Goal: Book appointment/travel/reservation

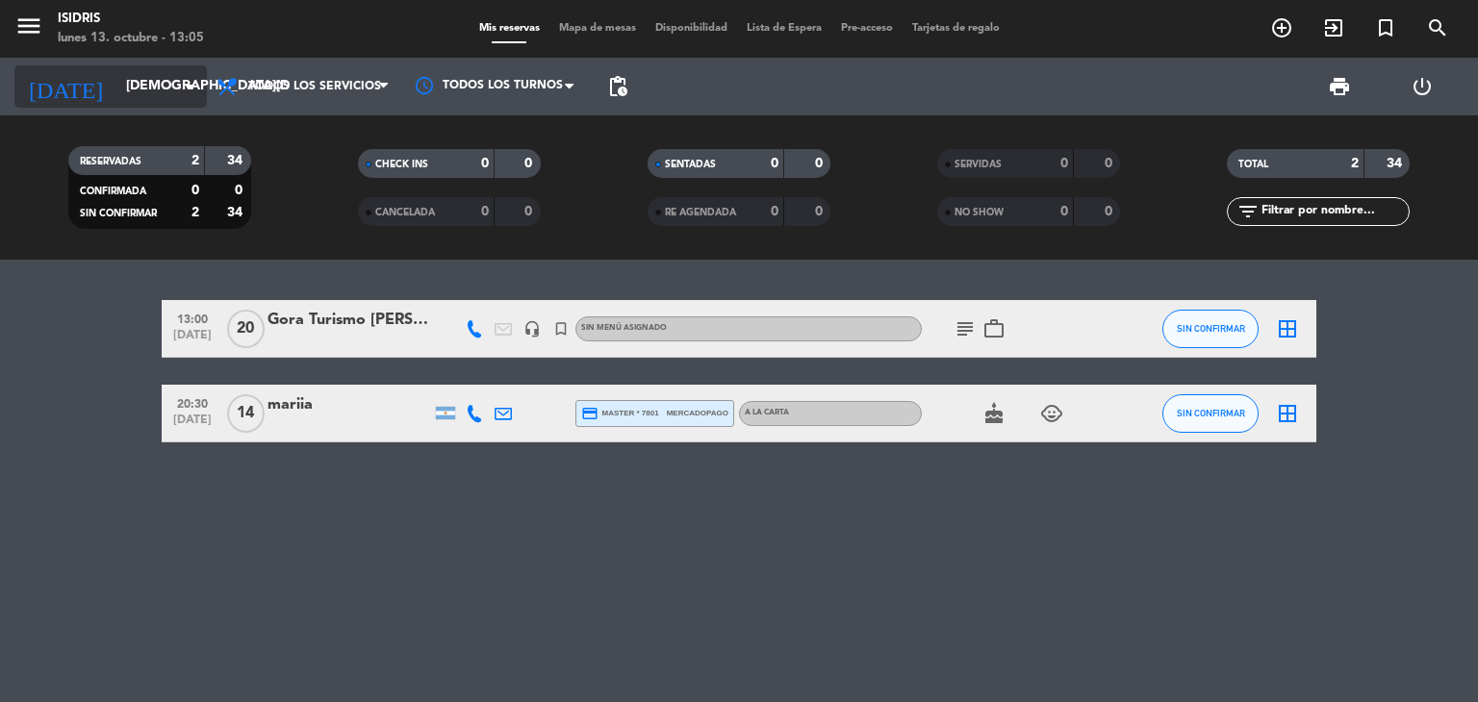
click at [162, 92] on input "[DEMOGRAPHIC_DATA][DATE]" at bounding box center [207, 86] width 183 height 35
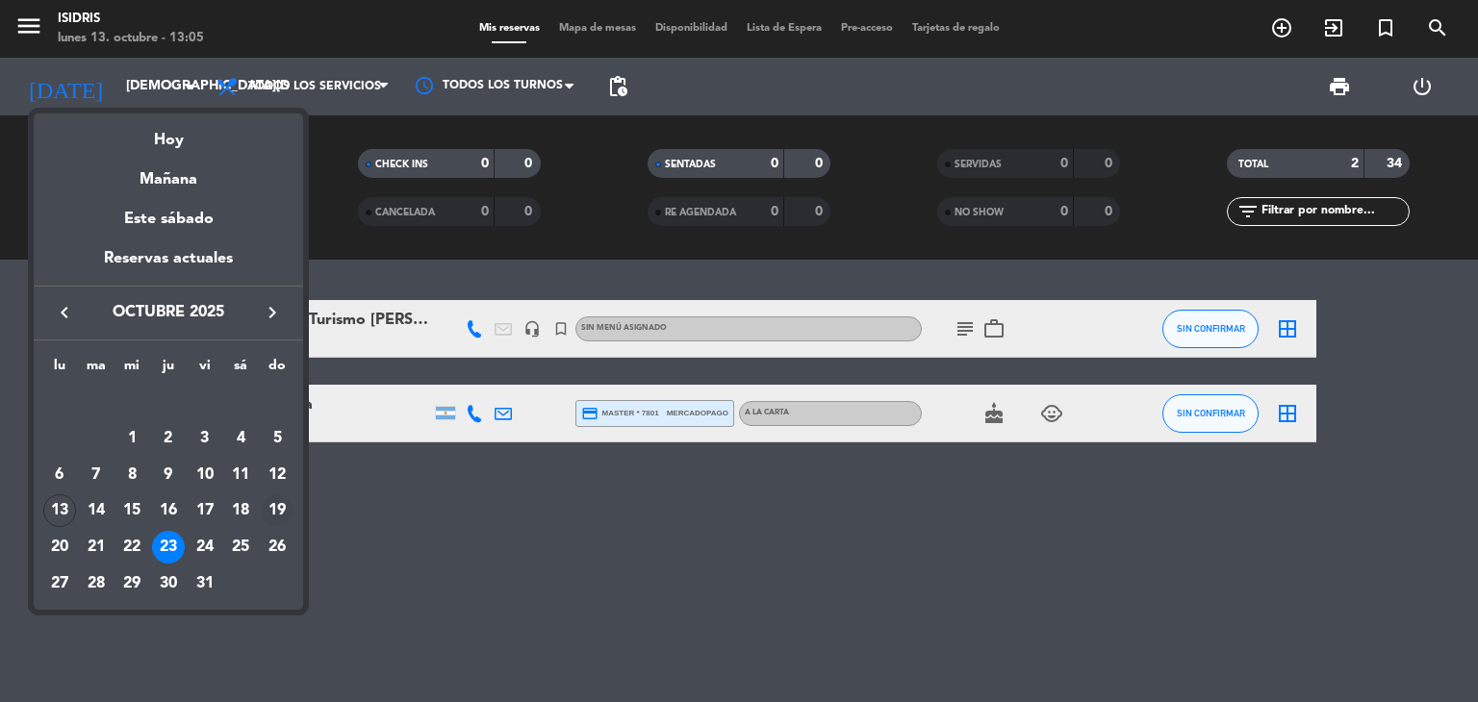
click at [276, 508] on div "19" at bounding box center [277, 511] width 33 height 33
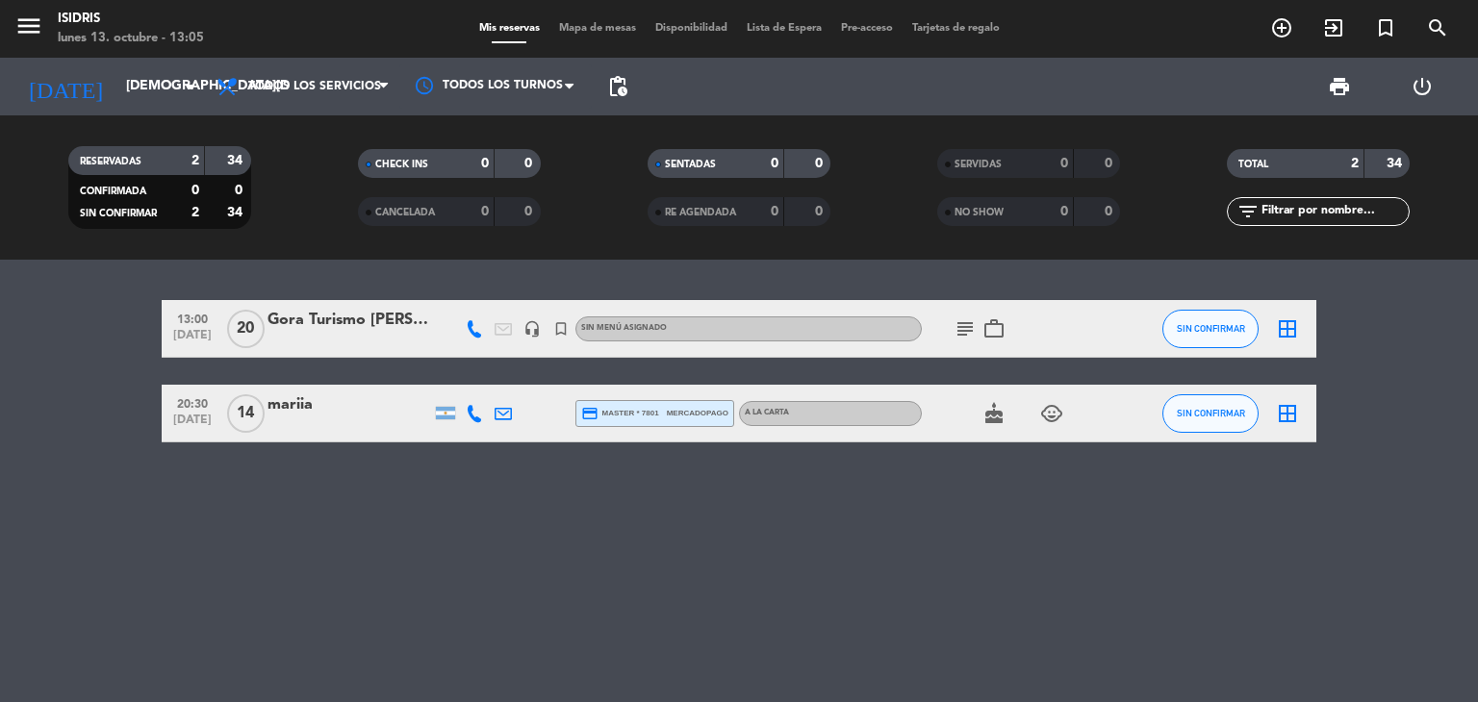
type input "[DATE]"
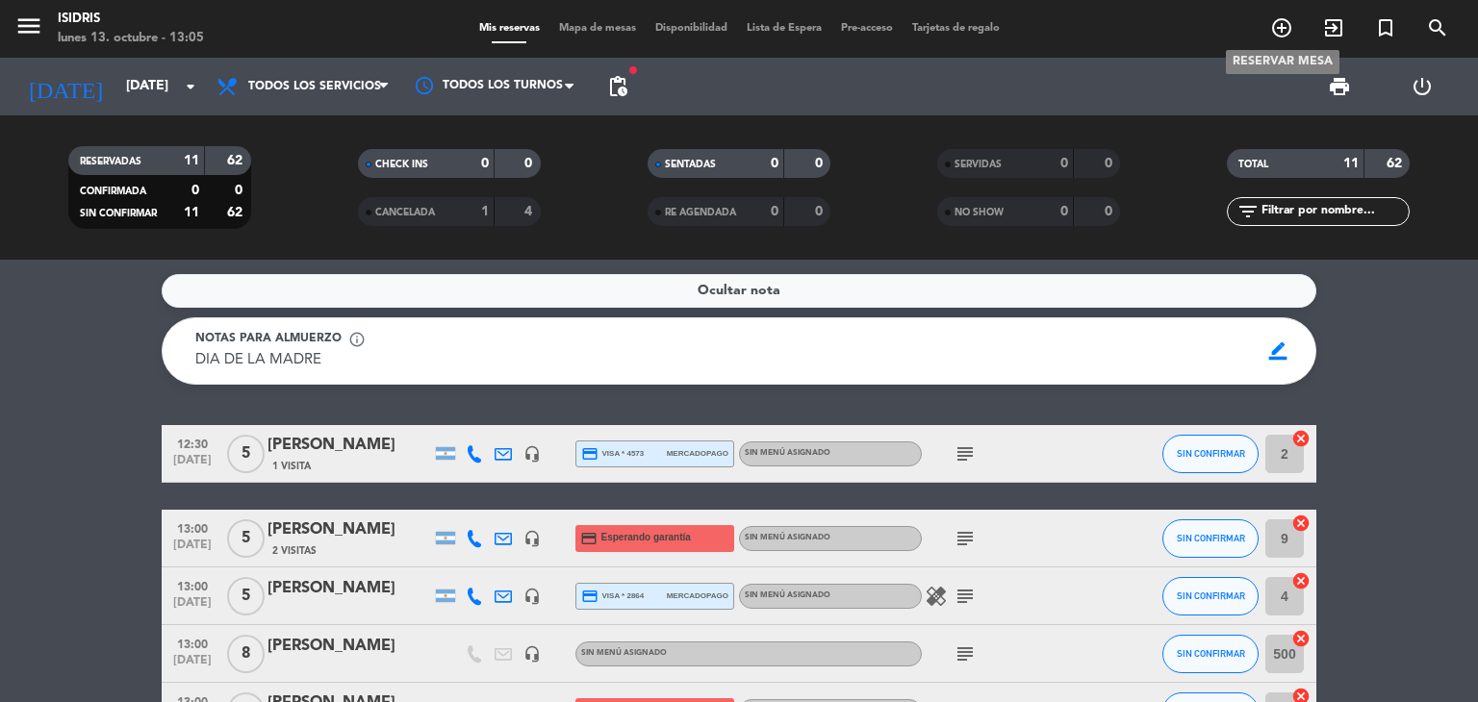
click at [1279, 21] on icon "add_circle_outline" at bounding box center [1281, 27] width 23 height 23
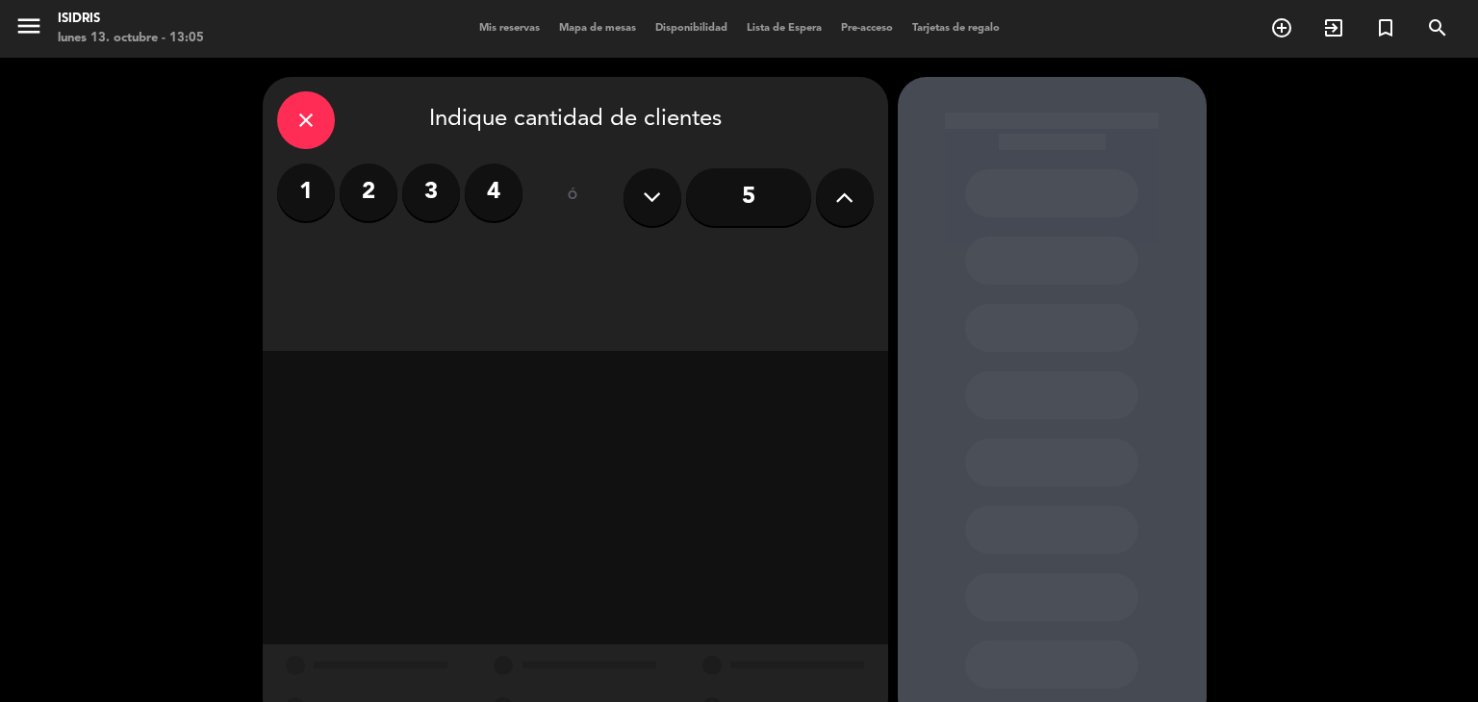
click at [848, 197] on icon at bounding box center [844, 197] width 18 height 29
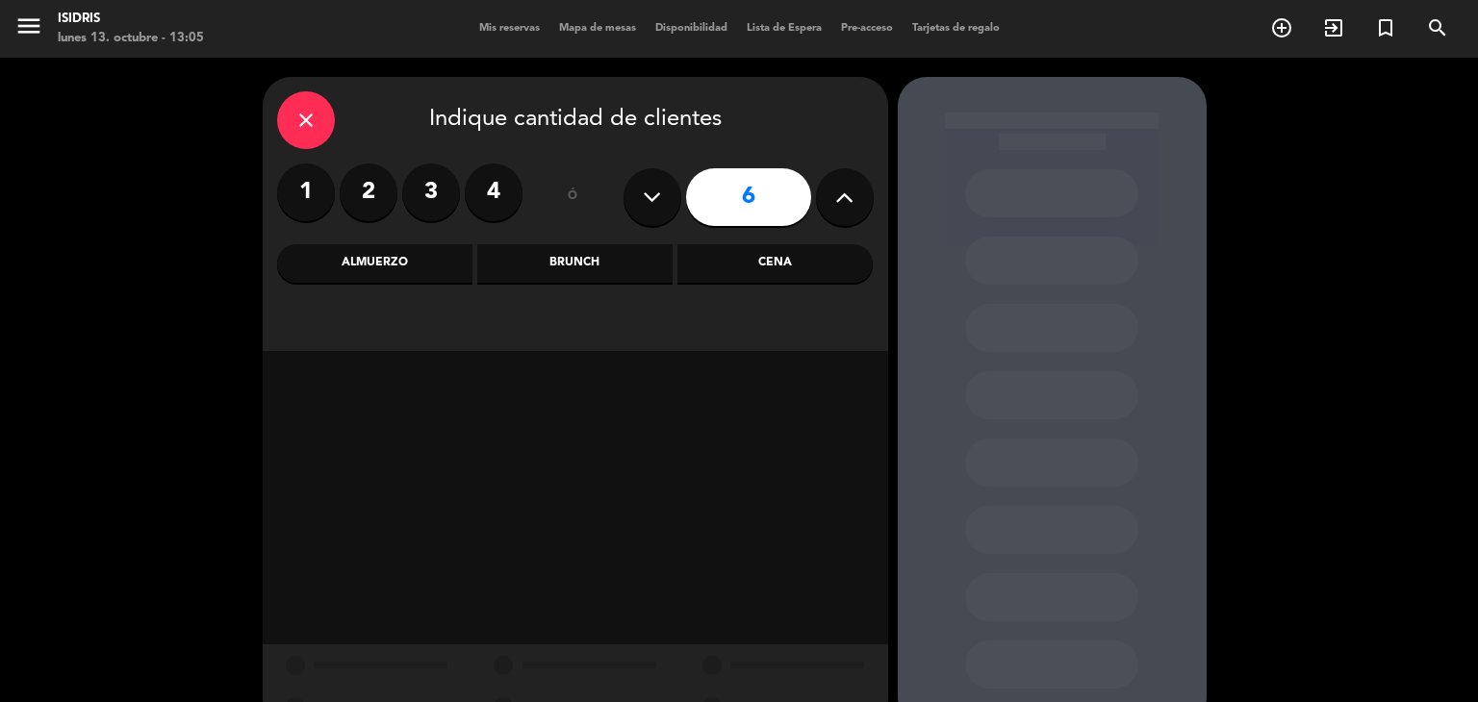
click at [848, 197] on icon at bounding box center [844, 197] width 18 height 29
click at [394, 267] on div "Almuerzo" at bounding box center [374, 263] width 195 height 38
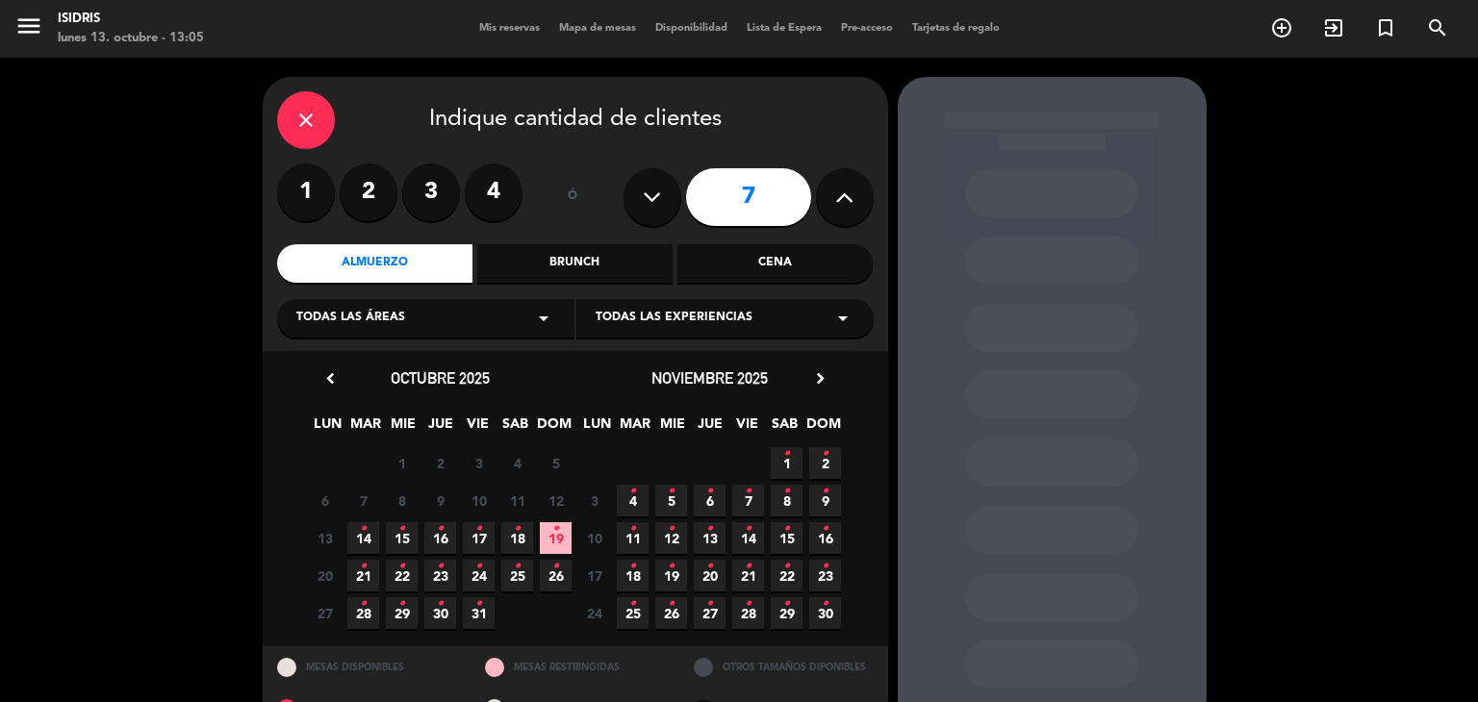
click at [539, 316] on icon "arrow_drop_down" at bounding box center [543, 318] width 23 height 23
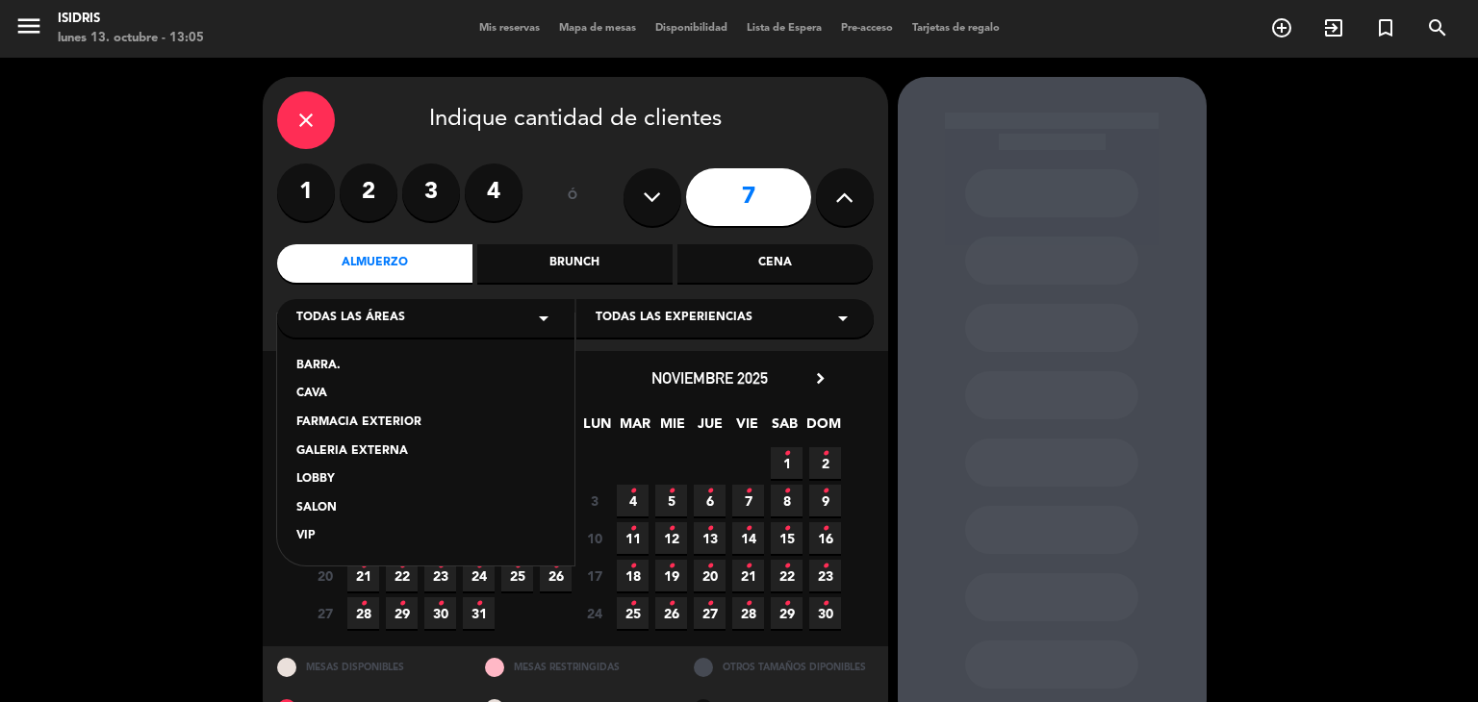
click at [371, 447] on div "GALERIA EXTERNA" at bounding box center [425, 452] width 259 height 19
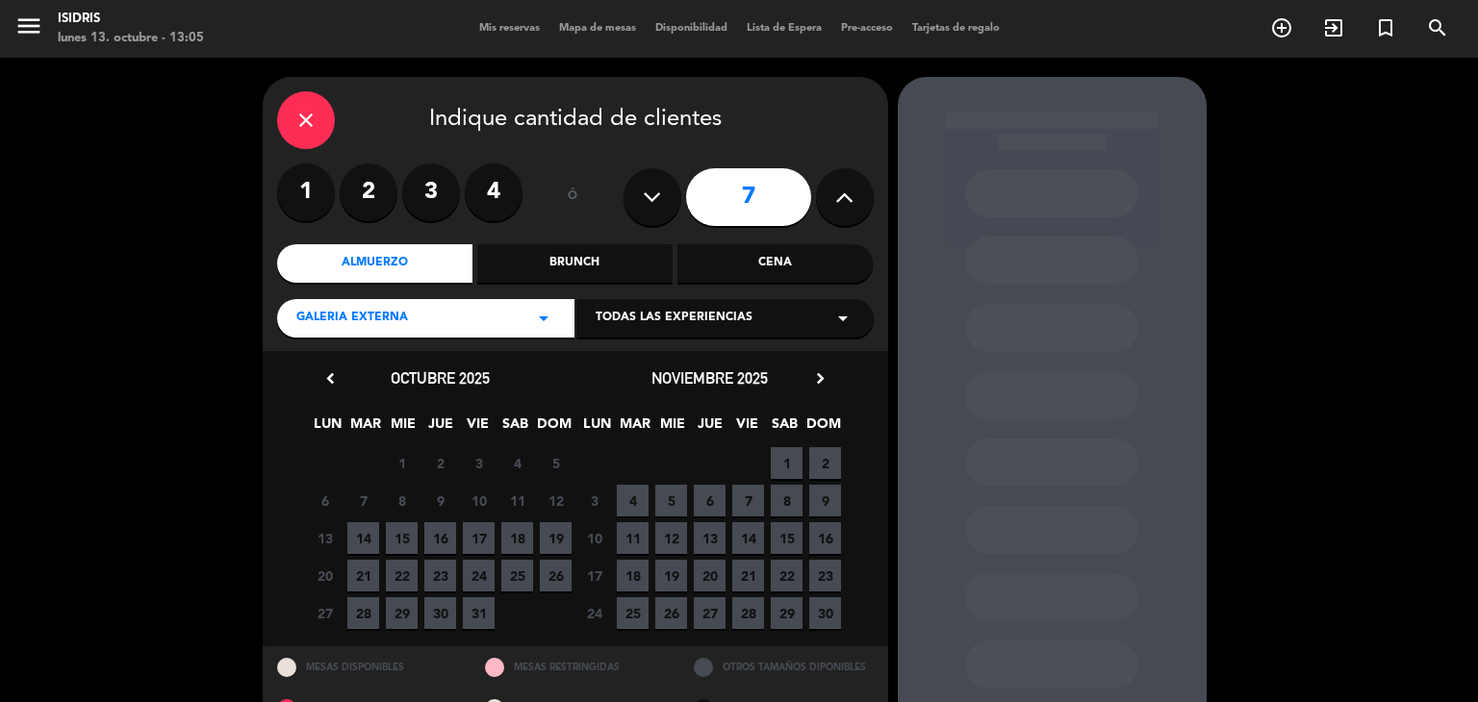
click at [553, 536] on span "19" at bounding box center [556, 538] width 32 height 32
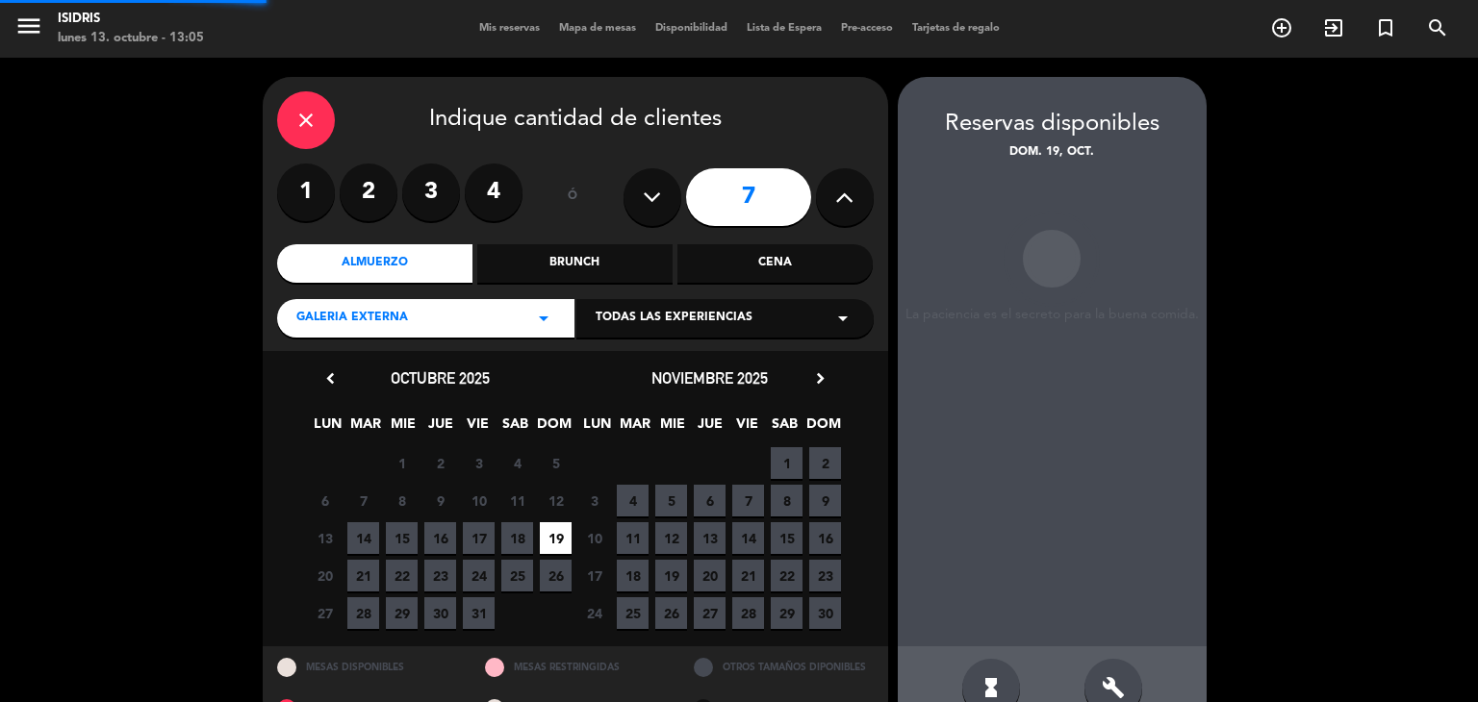
scroll to position [45, 0]
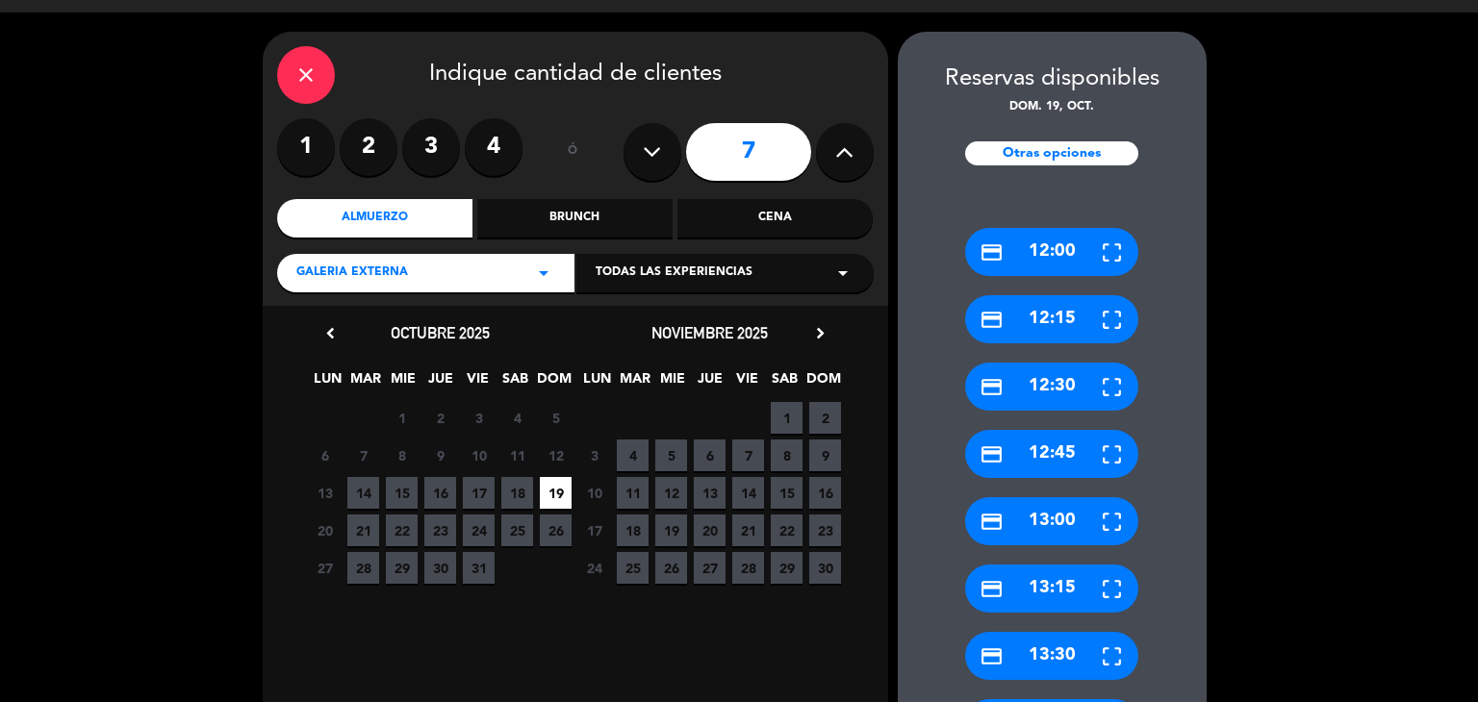
click at [1051, 650] on div "credit_card 13:30" at bounding box center [1051, 656] width 173 height 48
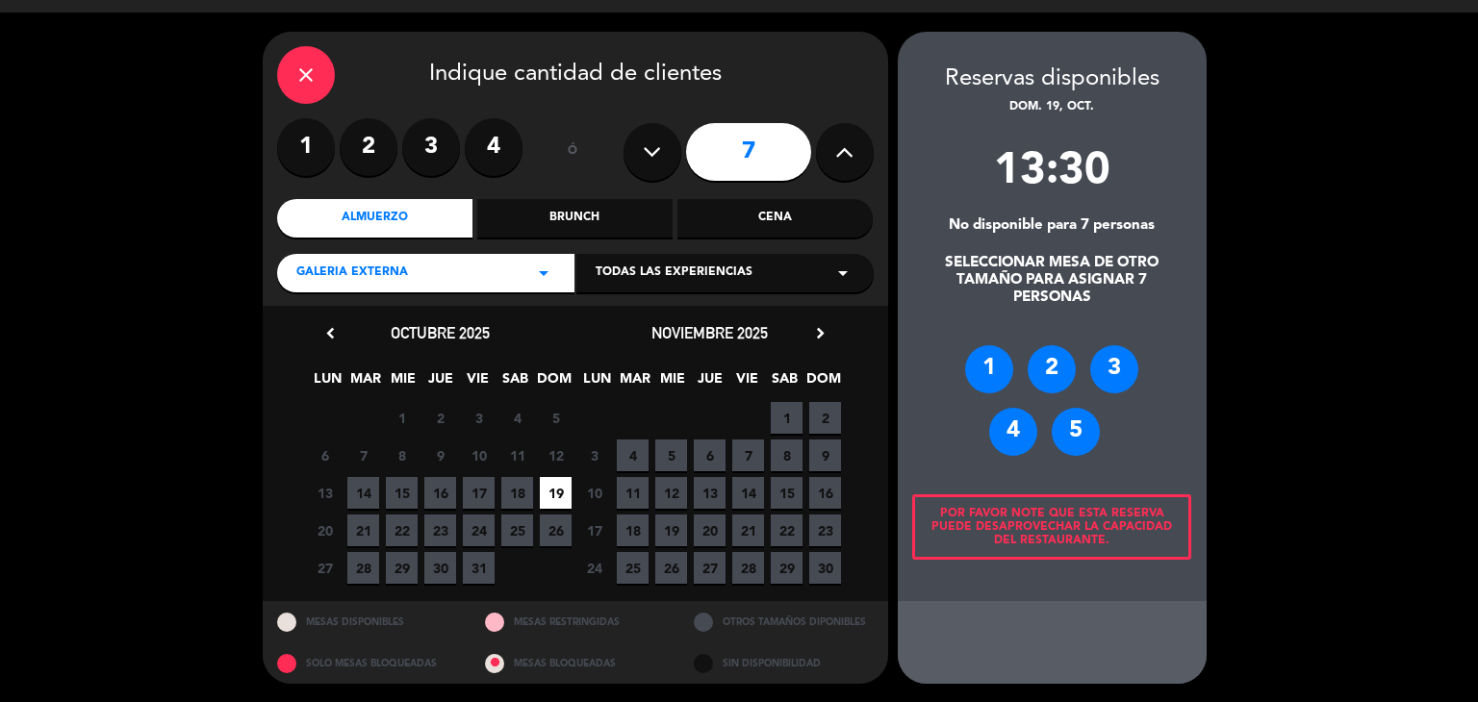
click at [1085, 436] on div "5" at bounding box center [1076, 432] width 48 height 48
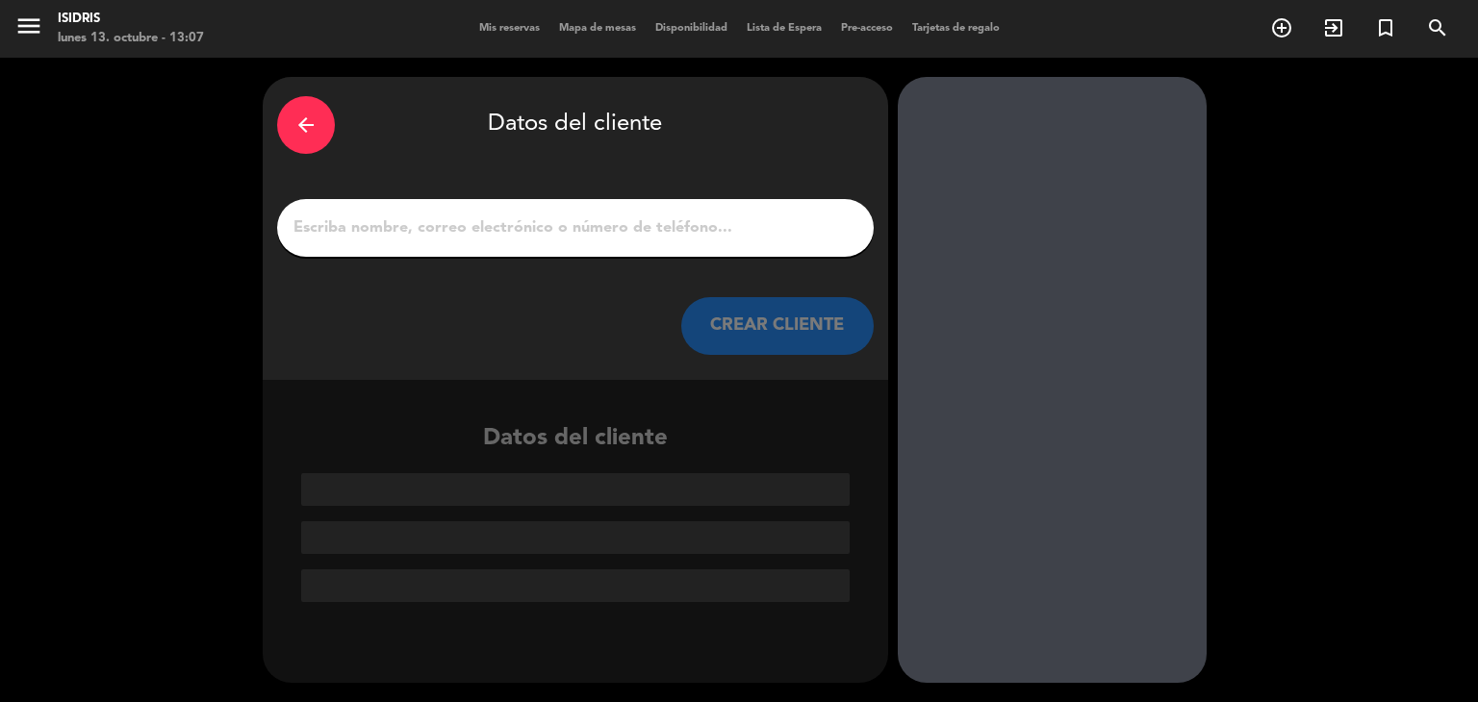
click at [519, 244] on div at bounding box center [575, 228] width 597 height 58
click at [500, 212] on div at bounding box center [575, 228] width 597 height 58
click at [474, 228] on input "1" at bounding box center [576, 228] width 568 height 27
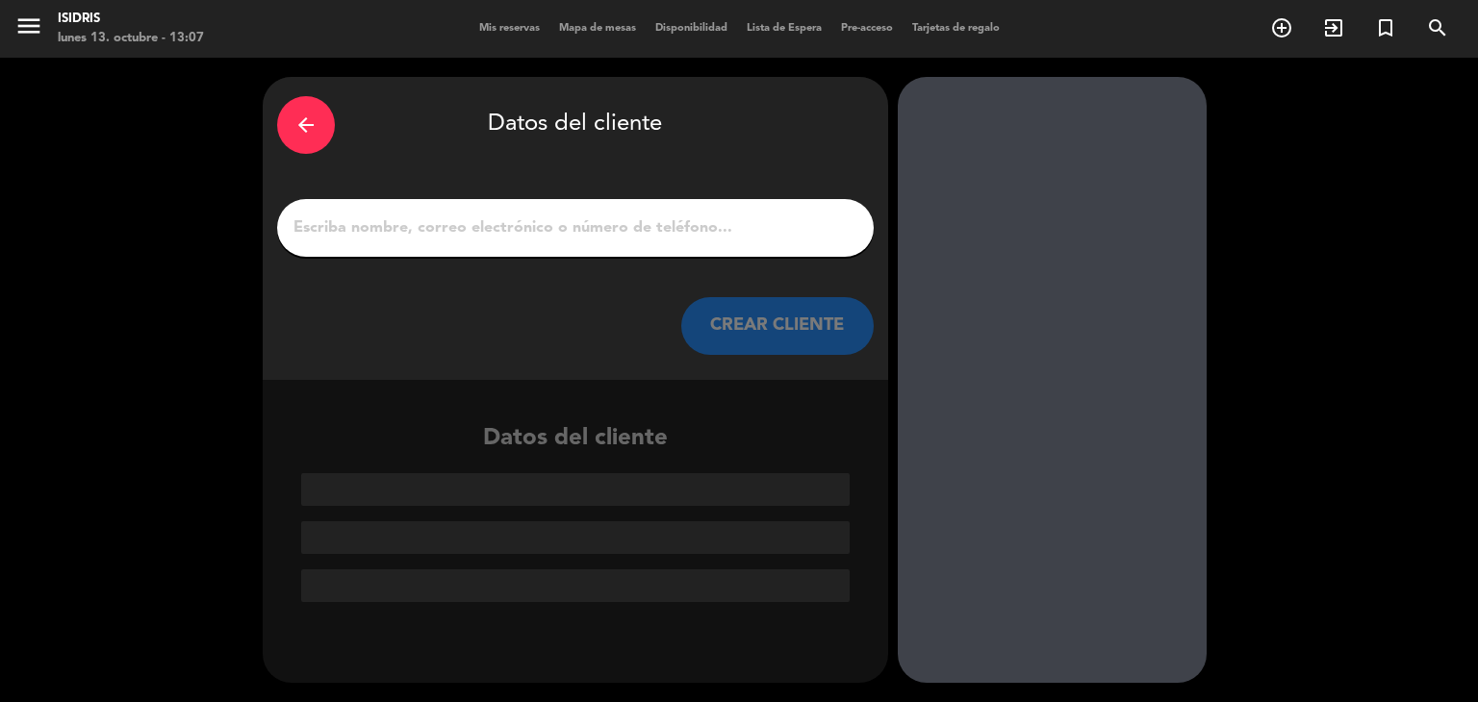
click at [474, 228] on input "1" at bounding box center [576, 228] width 568 height 27
click at [479, 239] on input "1" at bounding box center [576, 228] width 568 height 27
click at [739, 237] on input "1" at bounding box center [576, 228] width 568 height 27
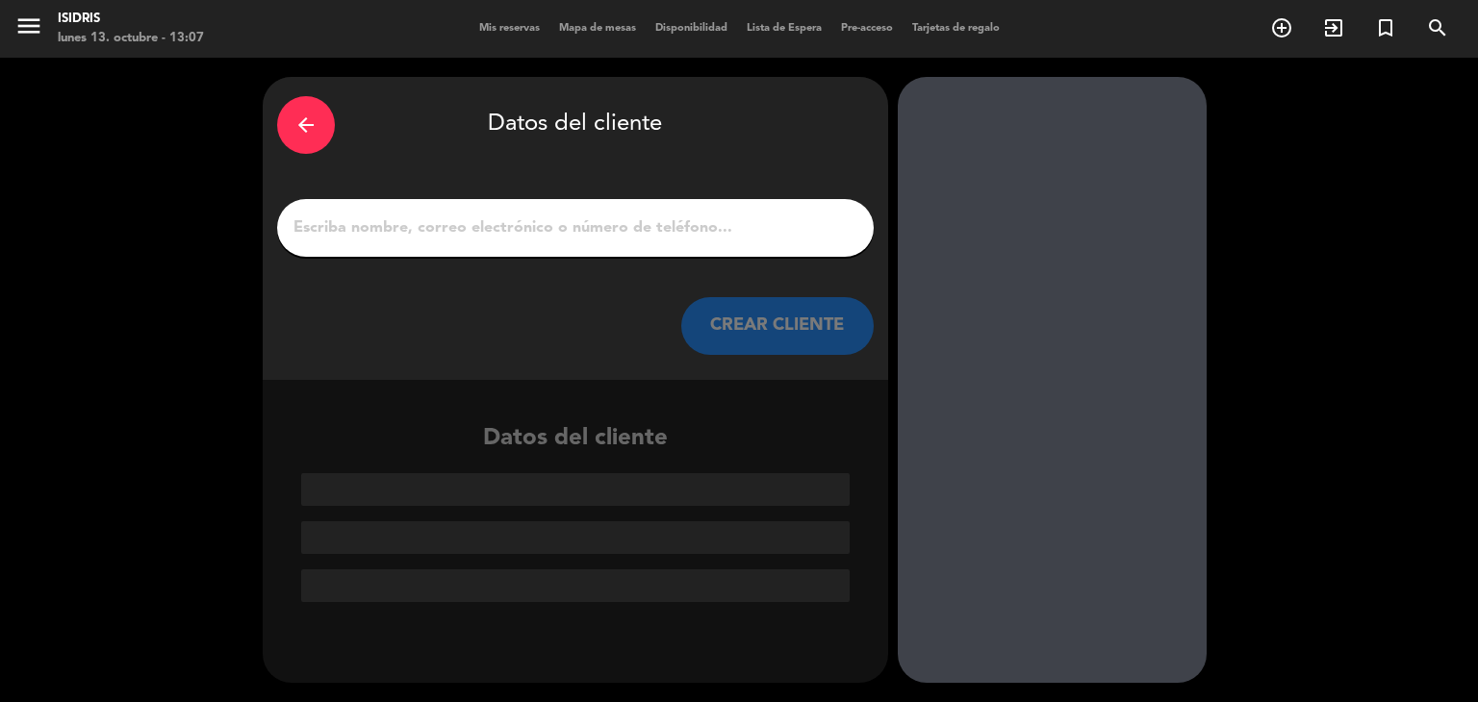
drag, startPoint x: 594, startPoint y: 348, endPoint x: 614, endPoint y: 428, distance: 82.4
click at [594, 349] on div "CREAR CLIENTE" at bounding box center [575, 326] width 597 height 58
click at [608, 455] on div "Datos del cliente" at bounding box center [575, 511] width 625 height 182
click at [308, 114] on icon "arrow_back" at bounding box center [305, 125] width 23 height 23
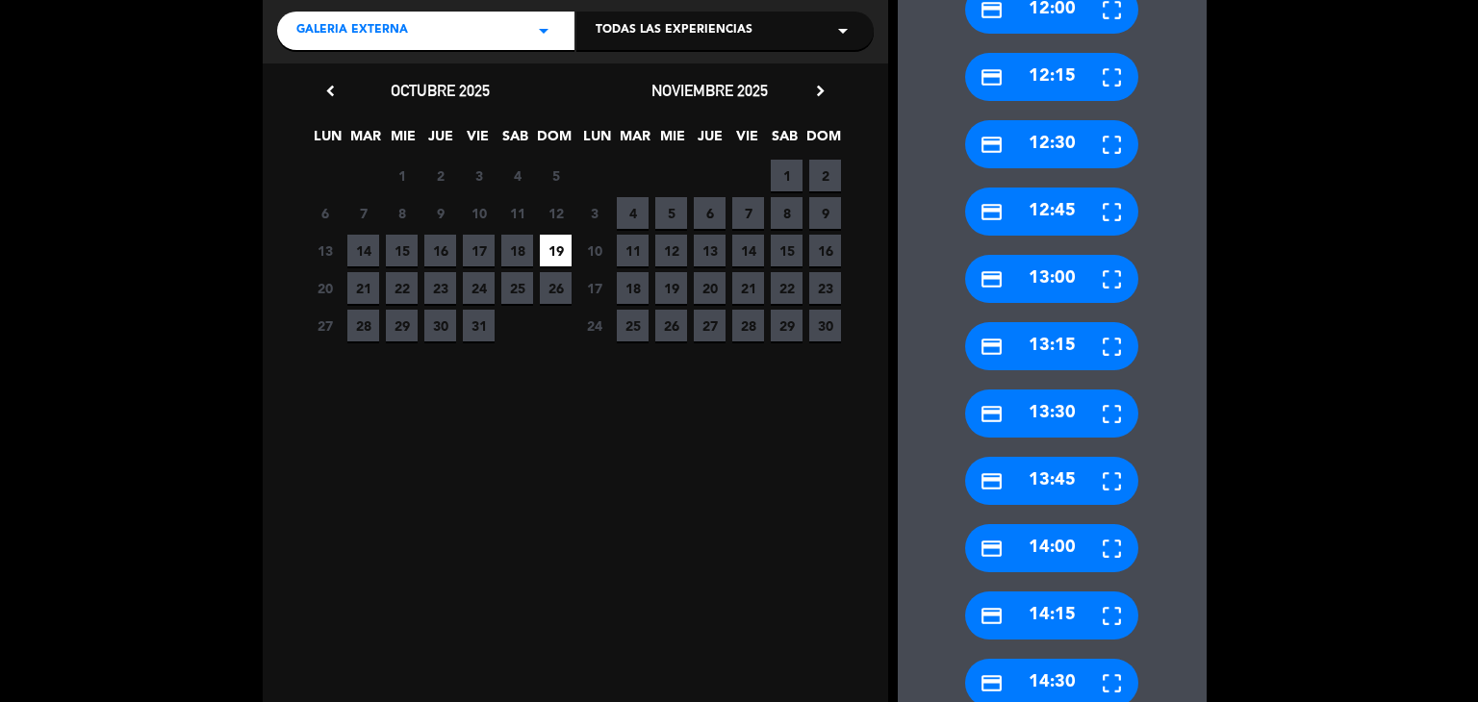
scroll to position [289, 0]
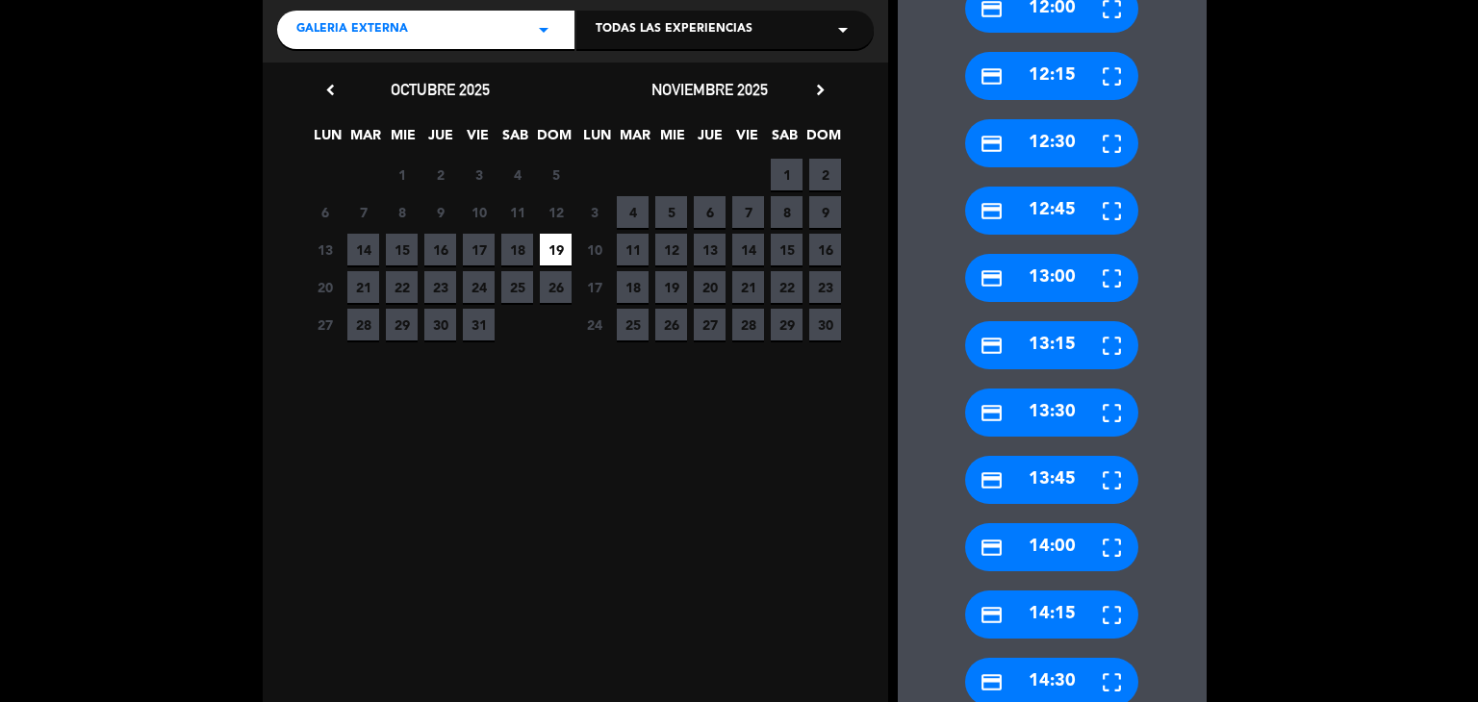
click at [1054, 417] on div "credit_card 13:30" at bounding box center [1051, 413] width 173 height 48
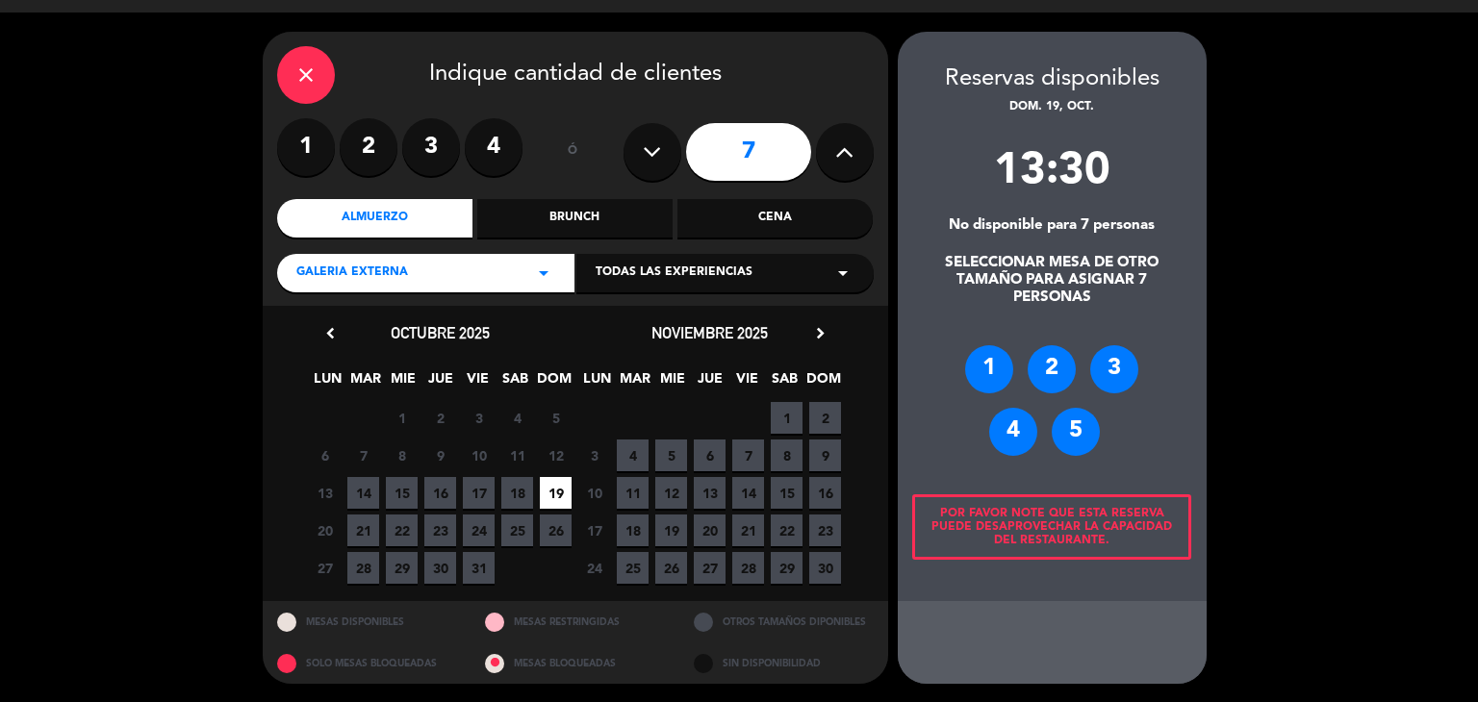
click at [663, 156] on button at bounding box center [652, 152] width 58 height 58
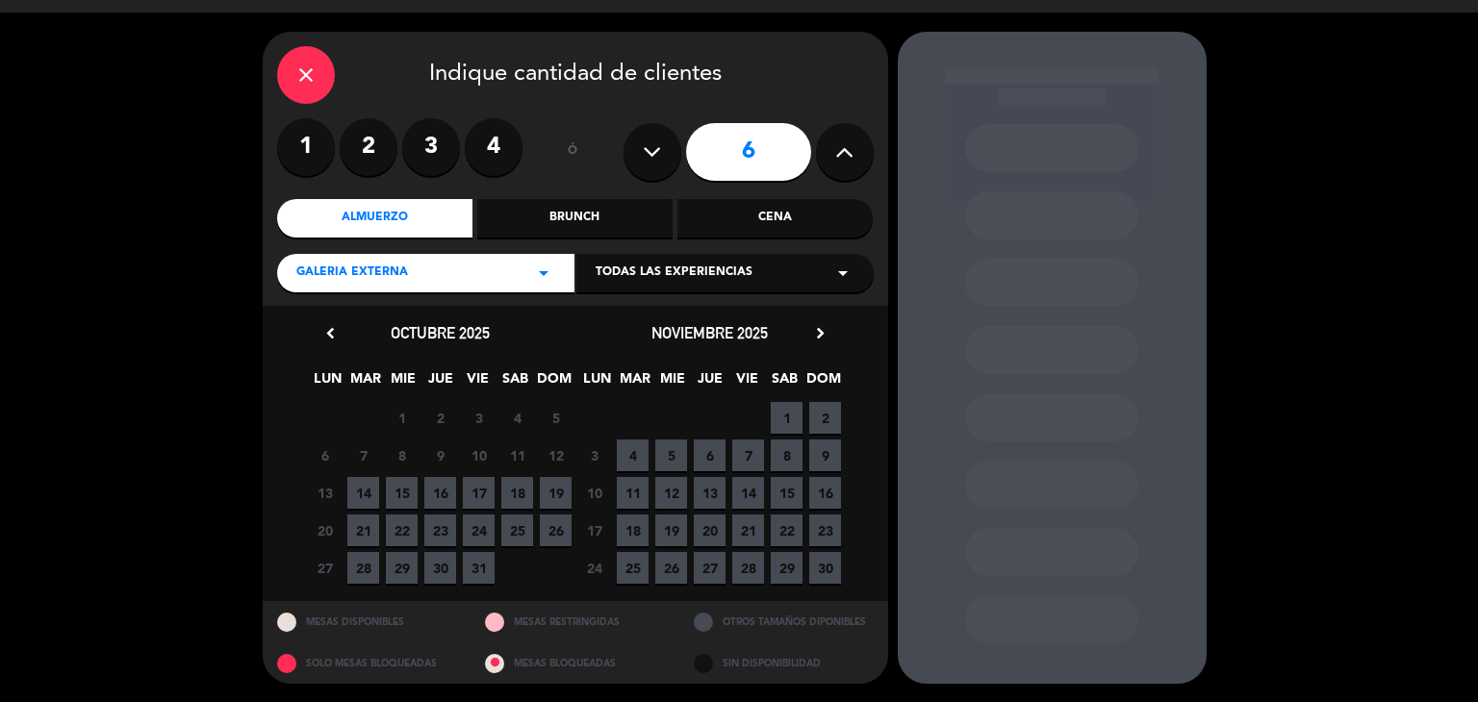
click at [654, 155] on icon at bounding box center [652, 152] width 18 height 29
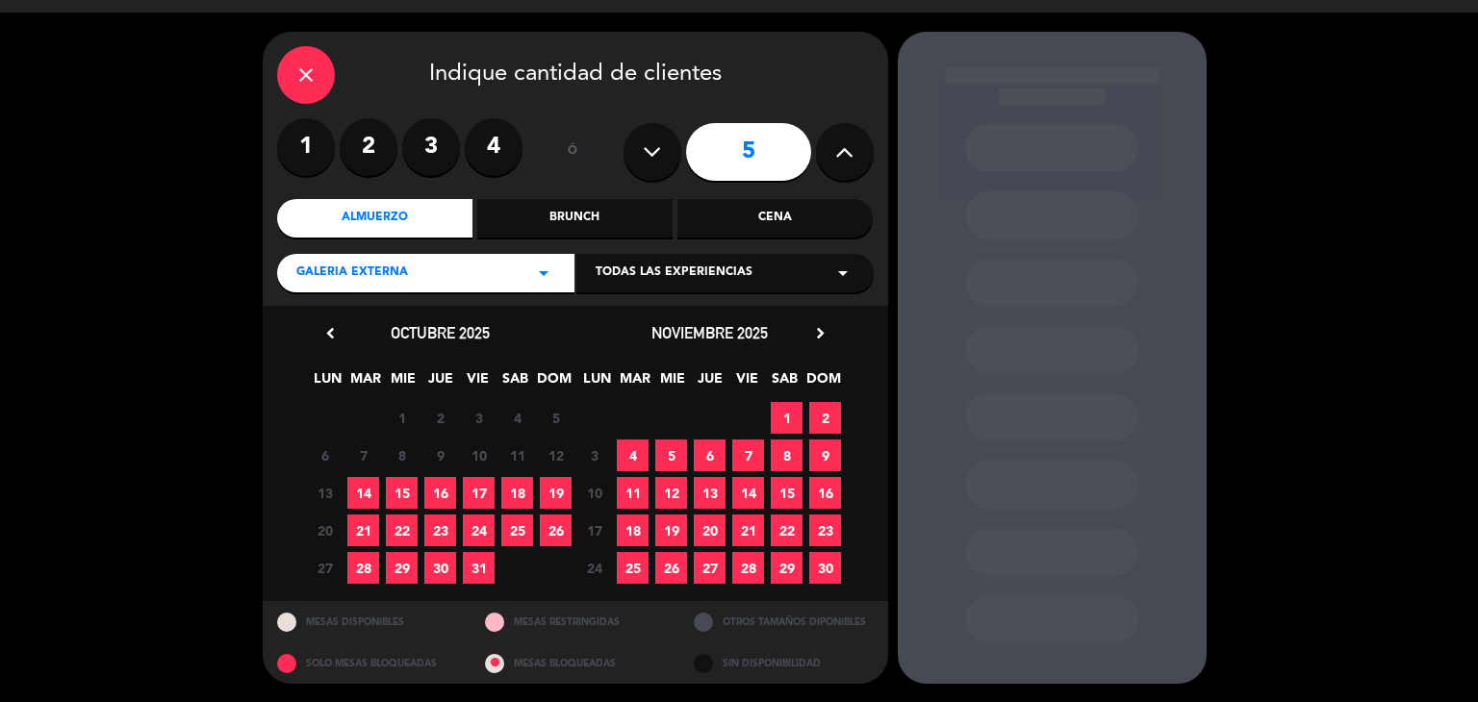
click at [832, 163] on button at bounding box center [845, 152] width 58 height 58
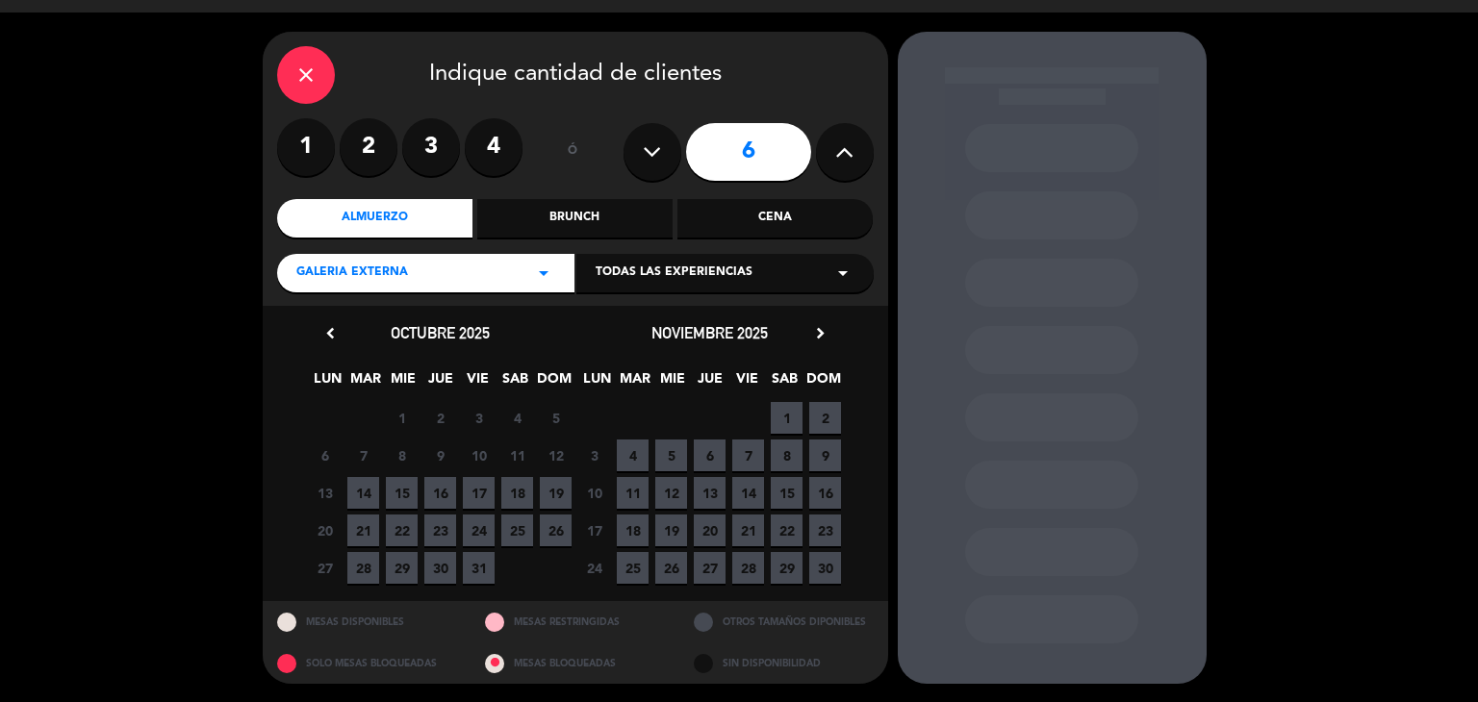
drag, startPoint x: 558, startPoint y: 494, endPoint x: 546, endPoint y: 492, distance: 11.7
click at [546, 492] on span "19" at bounding box center [556, 493] width 32 height 32
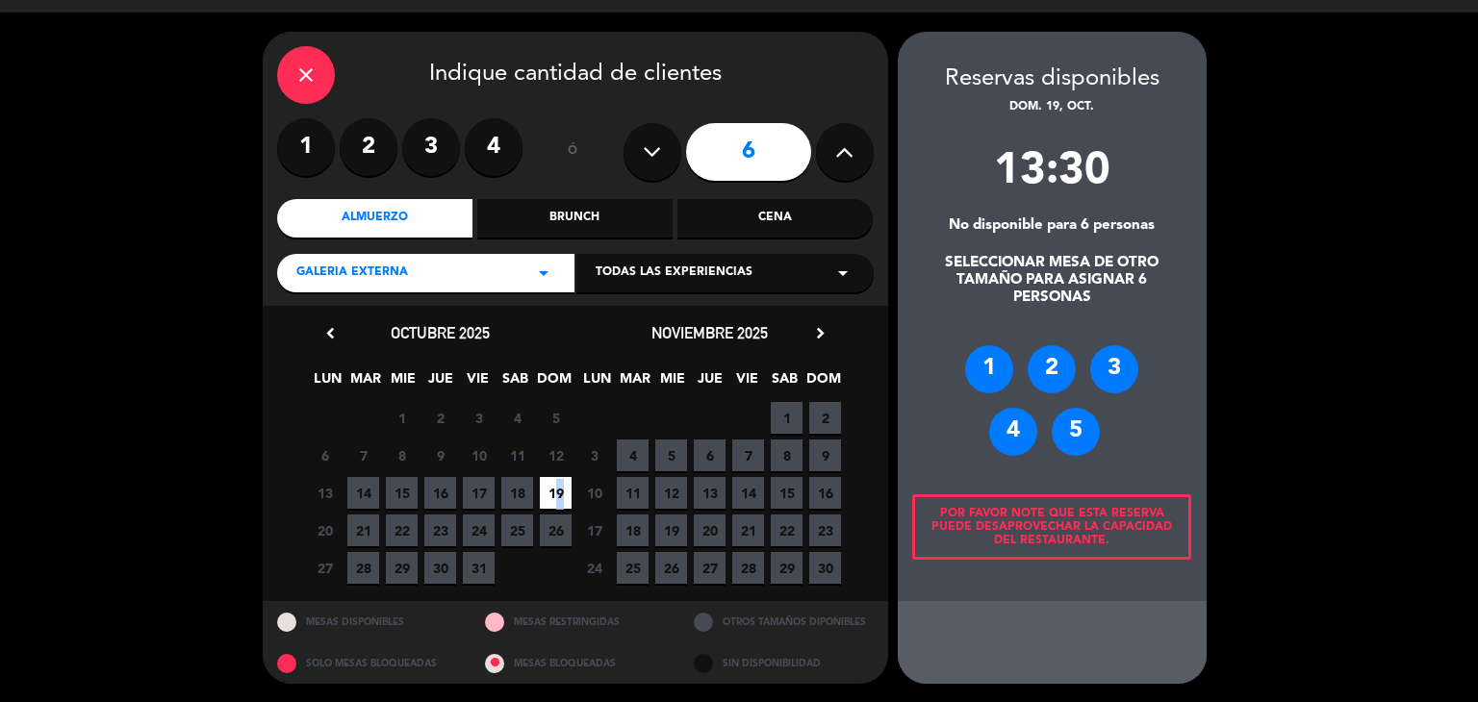
click at [640, 147] on button at bounding box center [652, 152] width 58 height 58
type input "5"
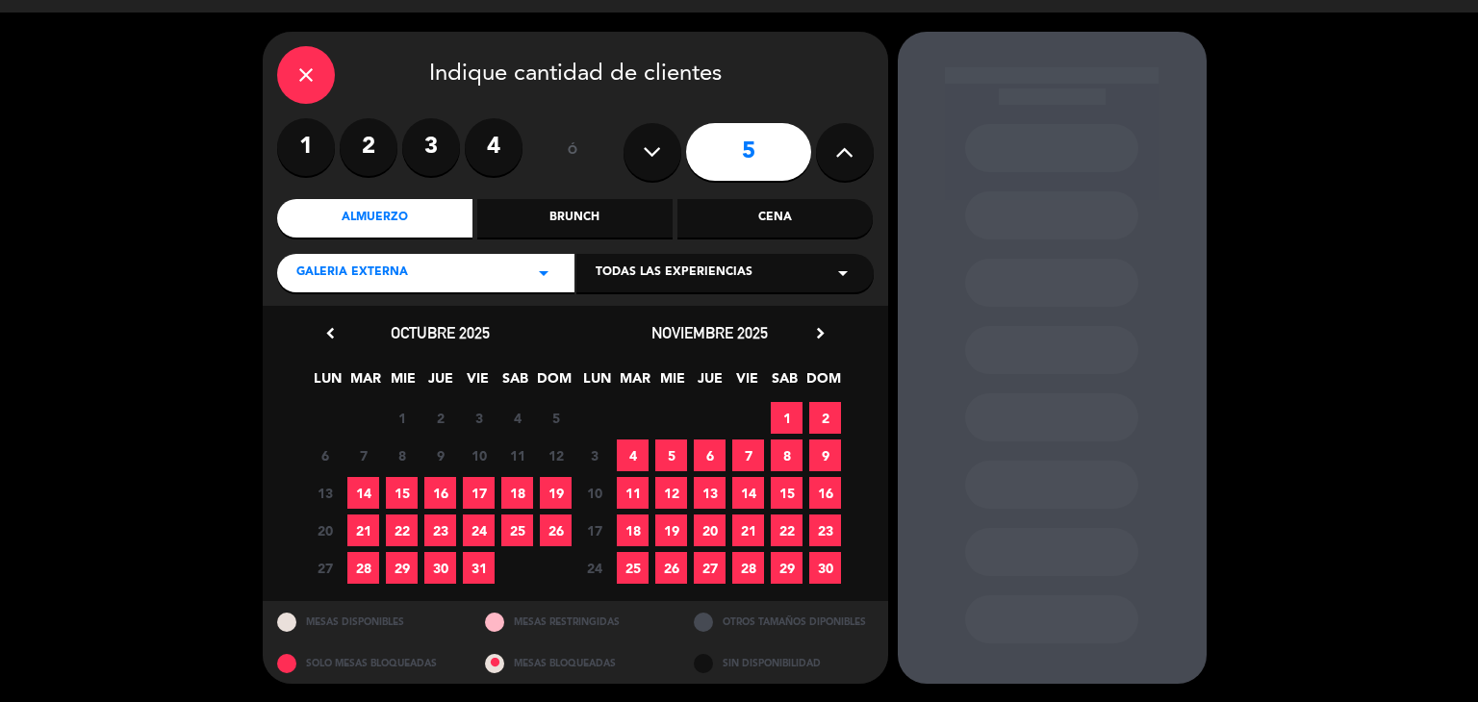
click at [562, 488] on span "19" at bounding box center [556, 493] width 32 height 32
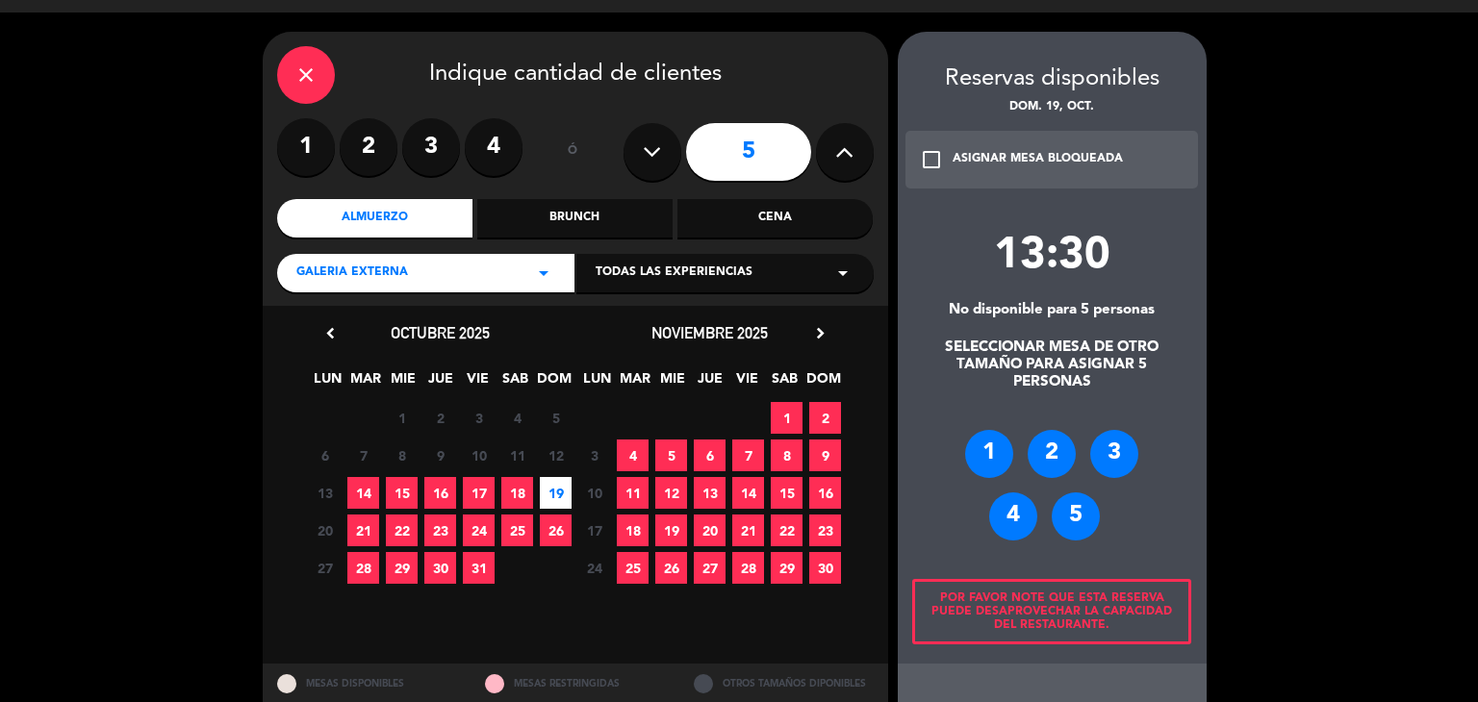
click at [931, 159] on icon "check_box_outline_blank" at bounding box center [931, 159] width 23 height 23
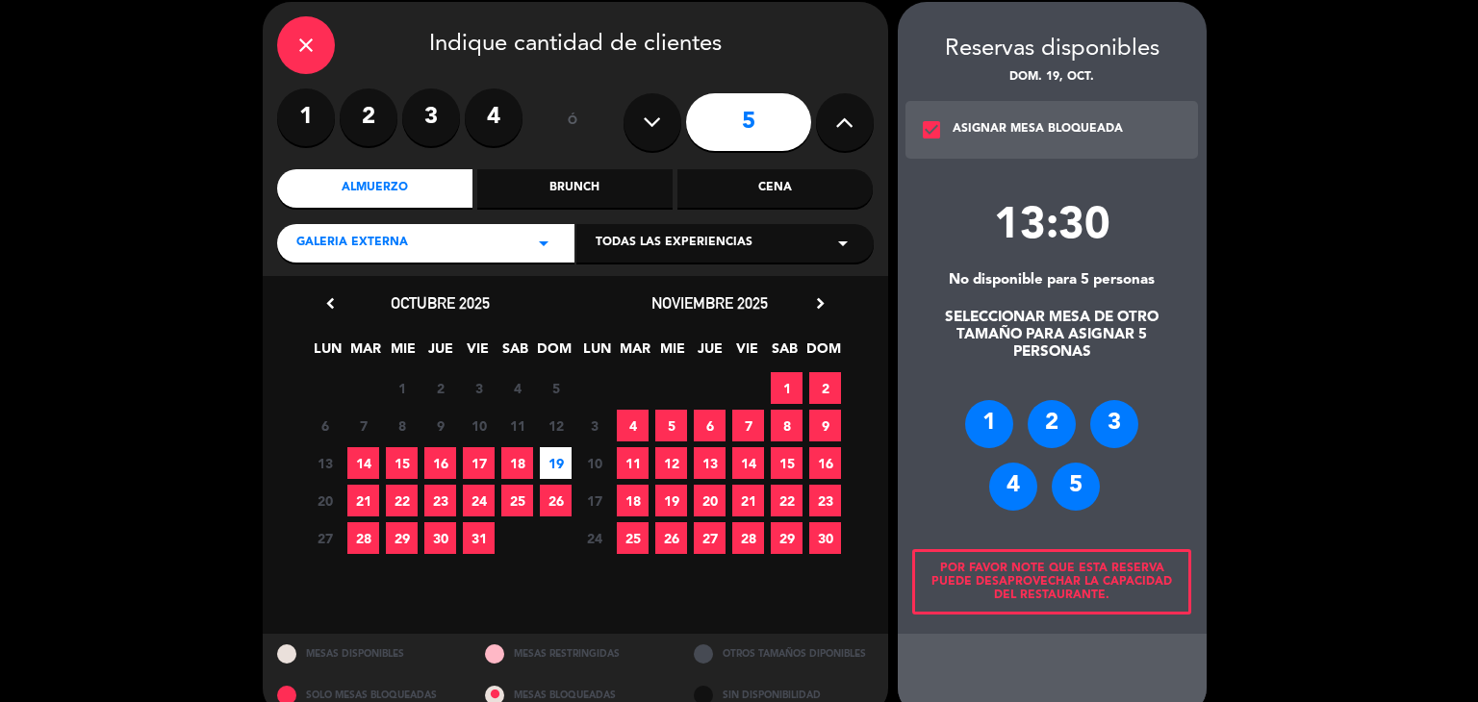
scroll to position [111, 0]
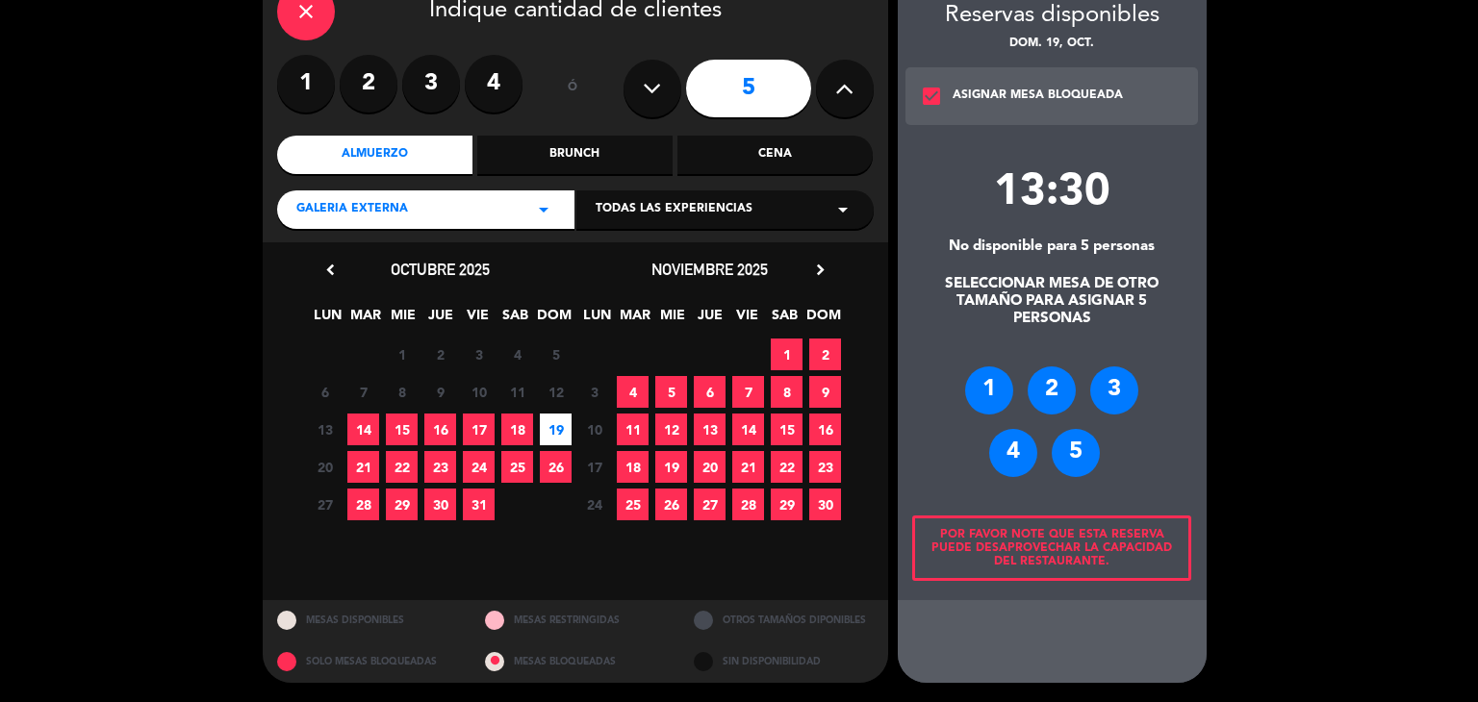
click at [654, 84] on icon at bounding box center [652, 88] width 18 height 29
click at [643, 87] on icon at bounding box center [652, 88] width 18 height 29
click at [562, 417] on span "19" at bounding box center [556, 430] width 32 height 32
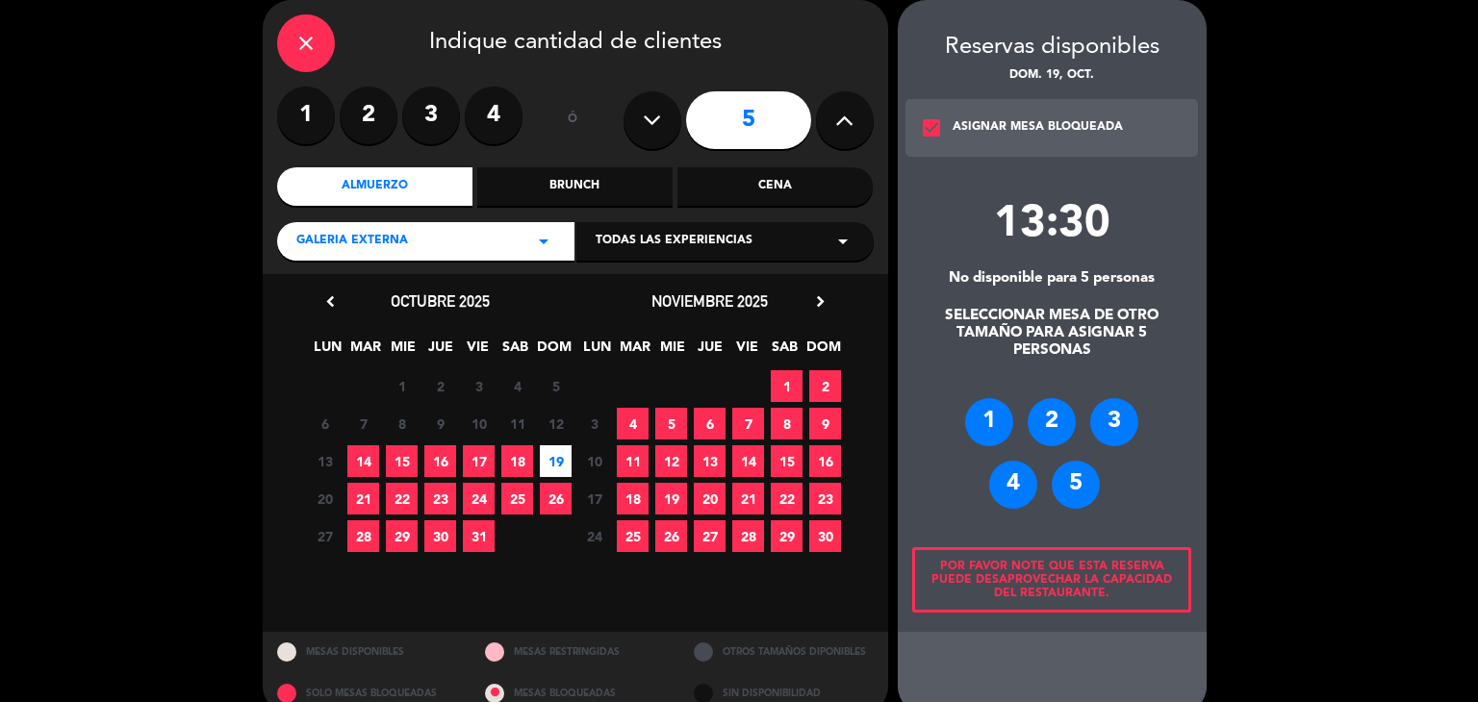
click at [1075, 478] on div "5" at bounding box center [1076, 485] width 48 height 48
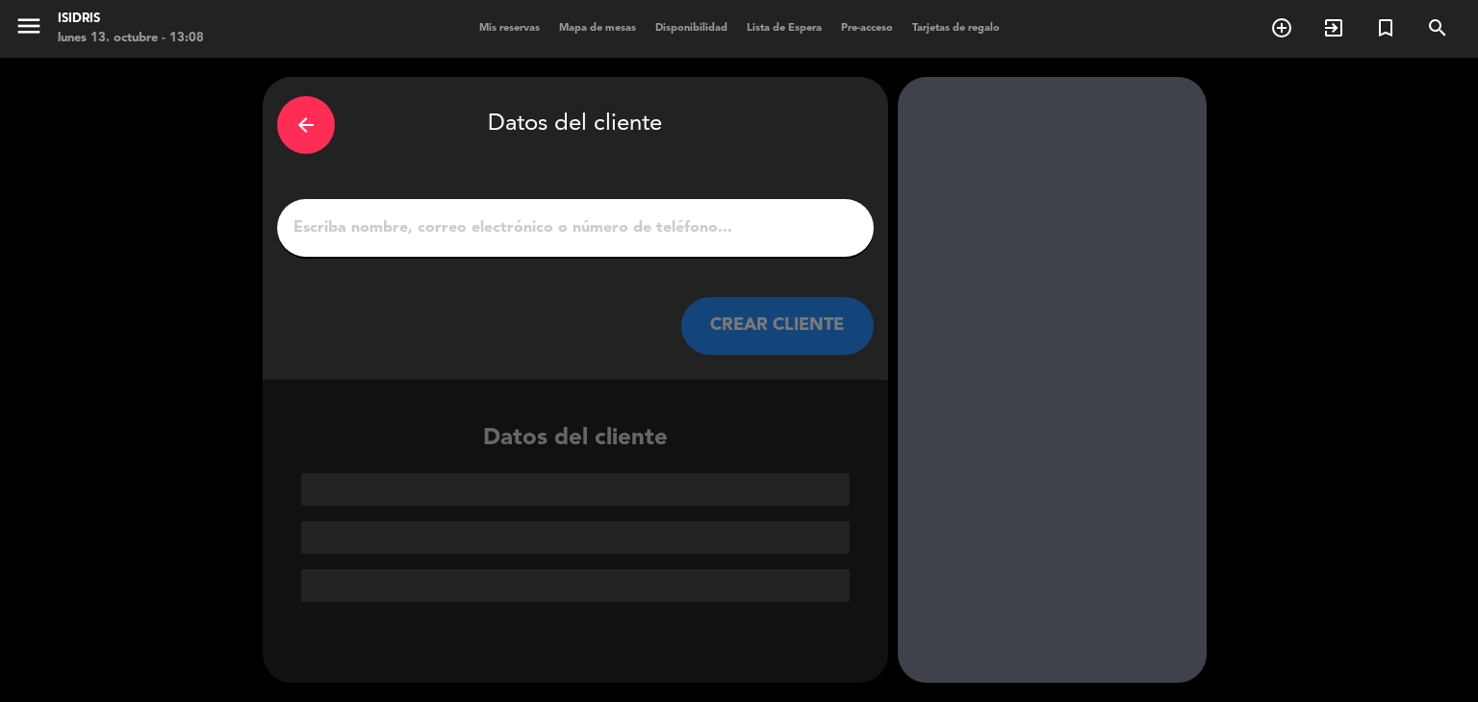
scroll to position [0, 0]
click at [479, 222] on input "1" at bounding box center [576, 228] width 568 height 27
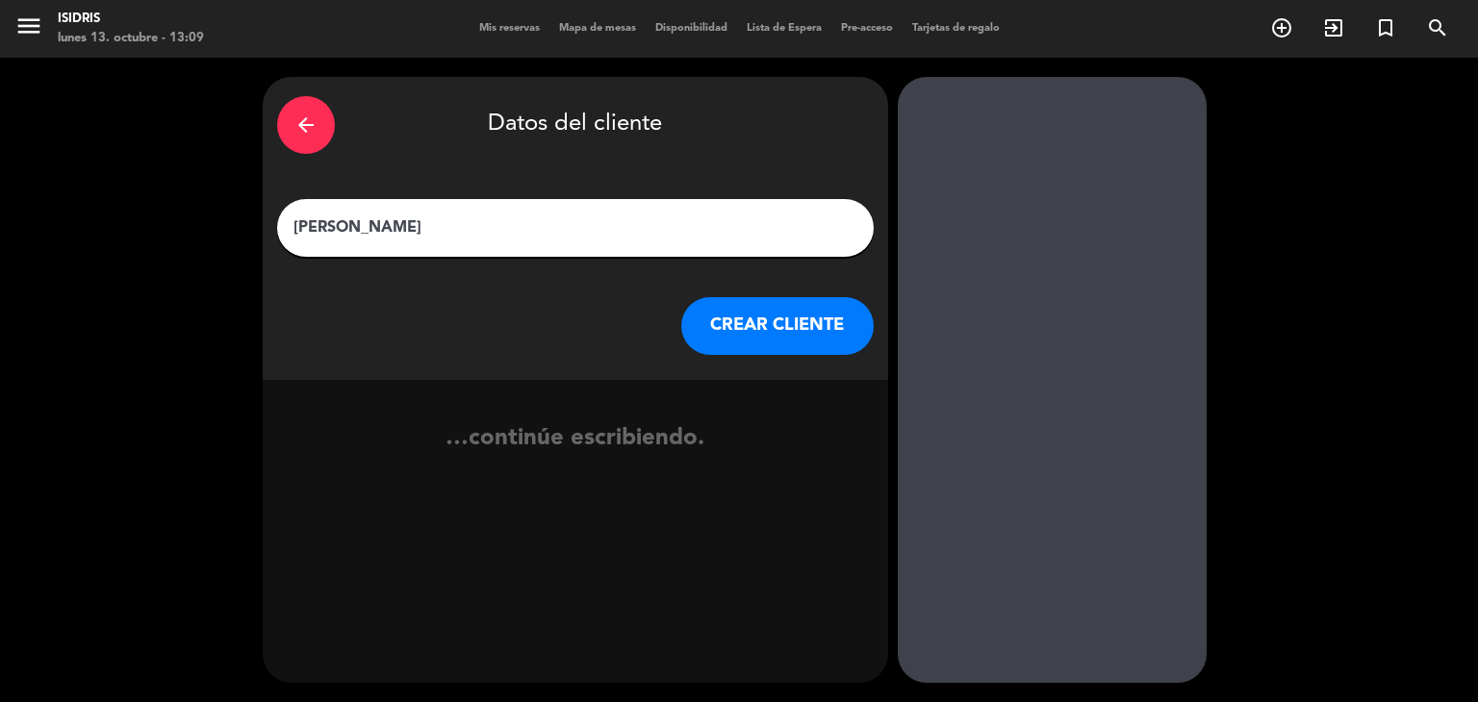
type input "[PERSON_NAME]"
click at [739, 325] on button "CREAR CLIENTE" at bounding box center [777, 326] width 192 height 58
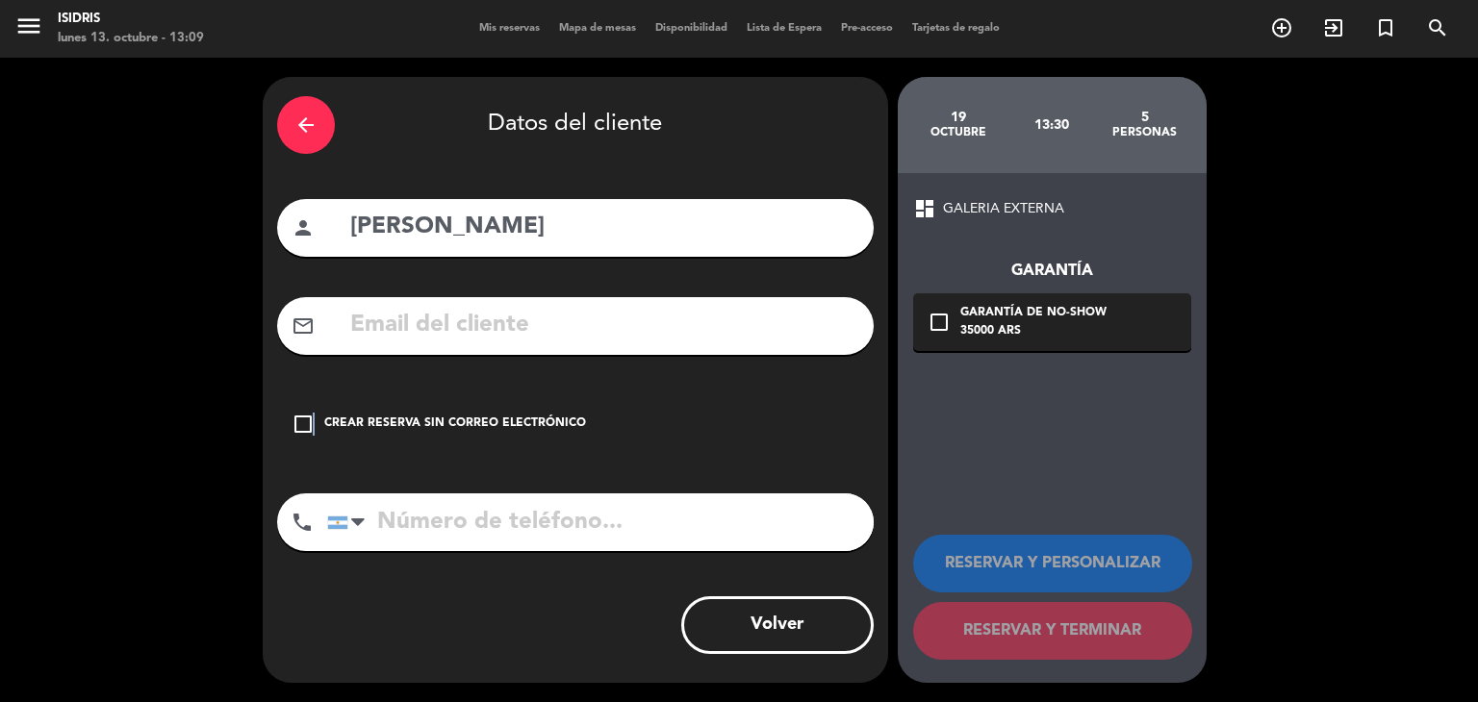
drag, startPoint x: 313, startPoint y: 417, endPoint x: 337, endPoint y: 438, distance: 32.0
click at [312, 417] on icon "check_box_outline_blank" at bounding box center [303, 424] width 23 height 23
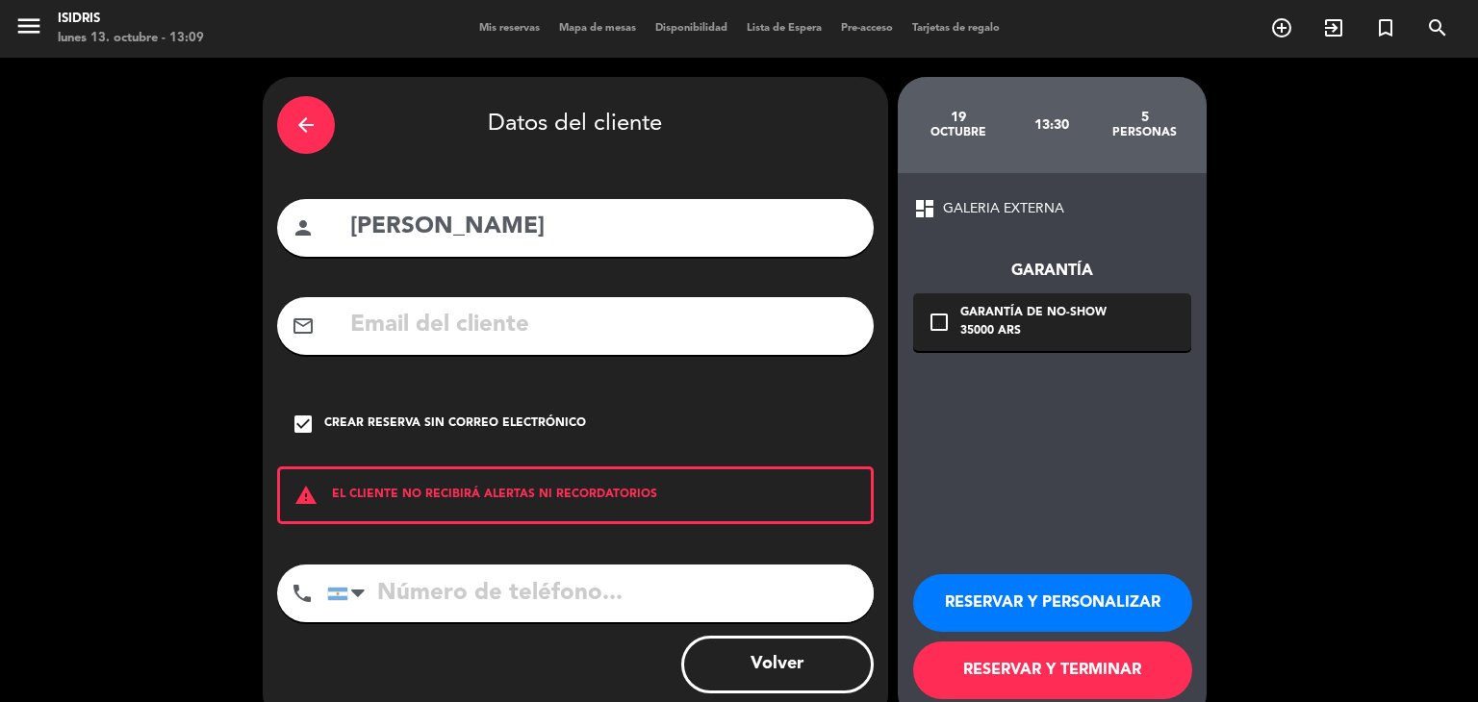
click at [435, 592] on input "tel" at bounding box center [600, 594] width 546 height 58
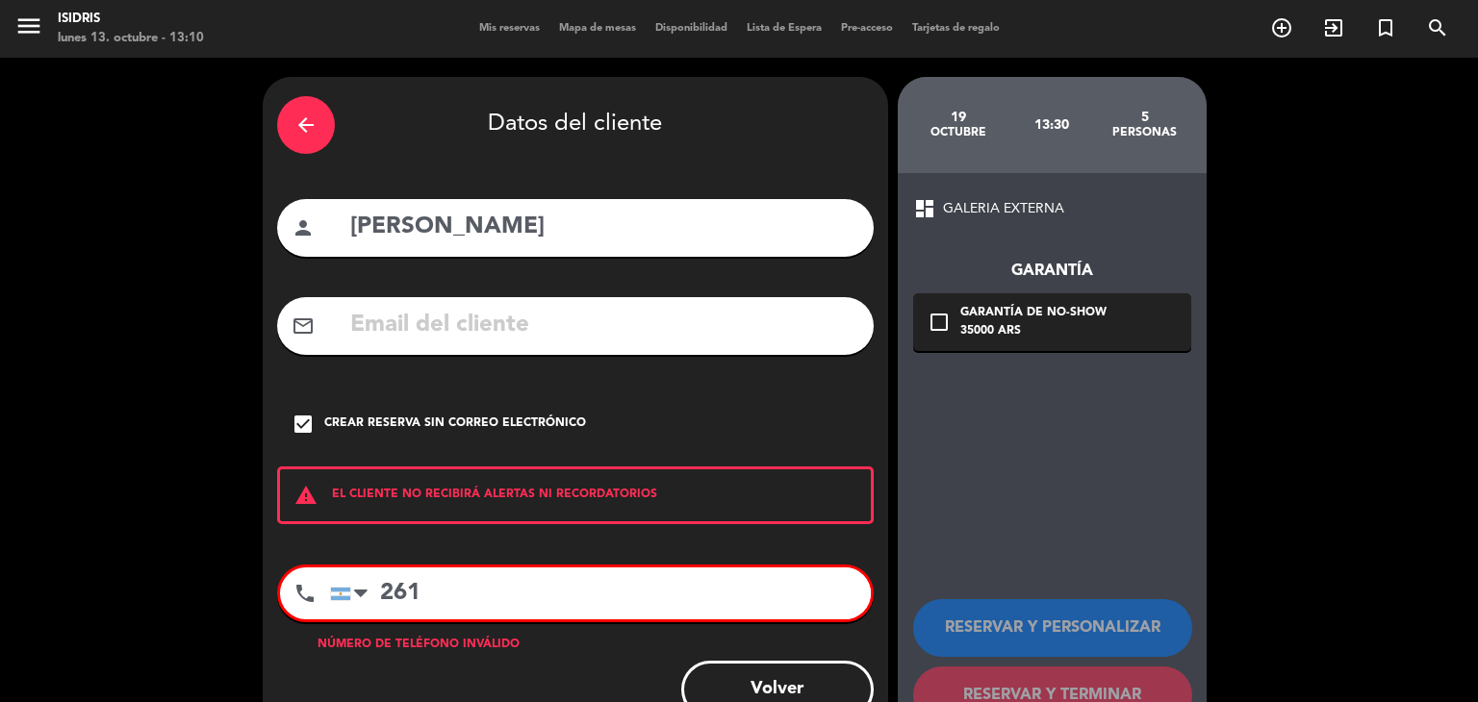
paste input "2 06-7769"
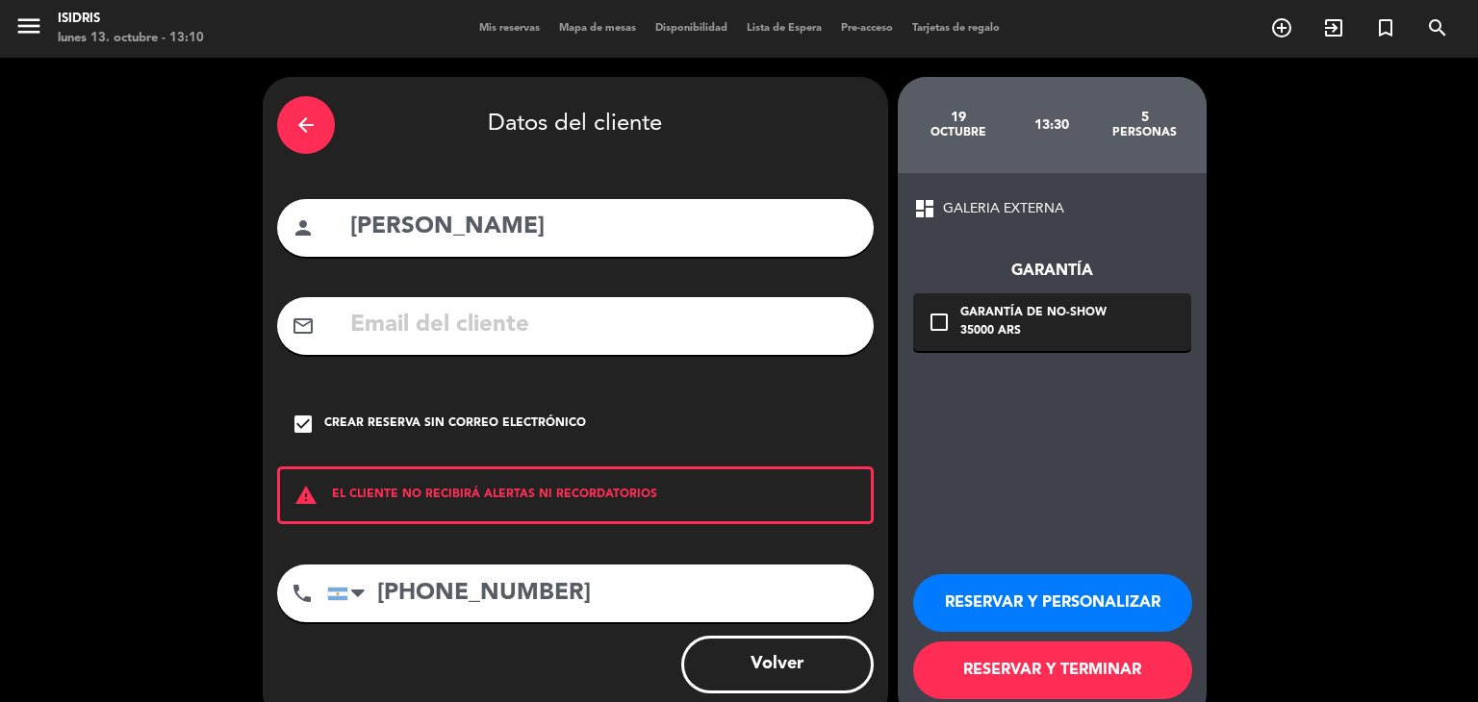
click at [477, 592] on input "[PHONE_NUMBER]" at bounding box center [600, 594] width 546 height 58
click at [443, 587] on input "2612 067769" at bounding box center [600, 594] width 546 height 58
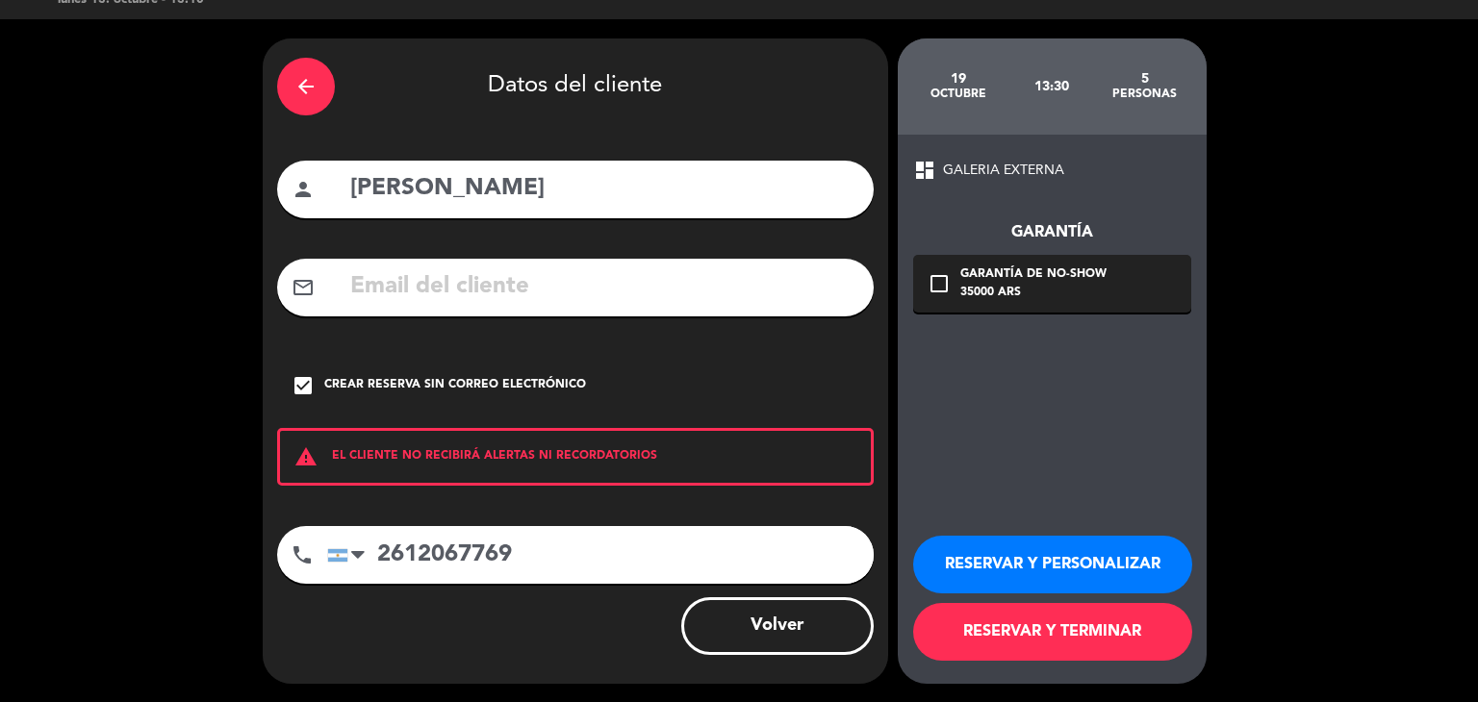
scroll to position [39, 0]
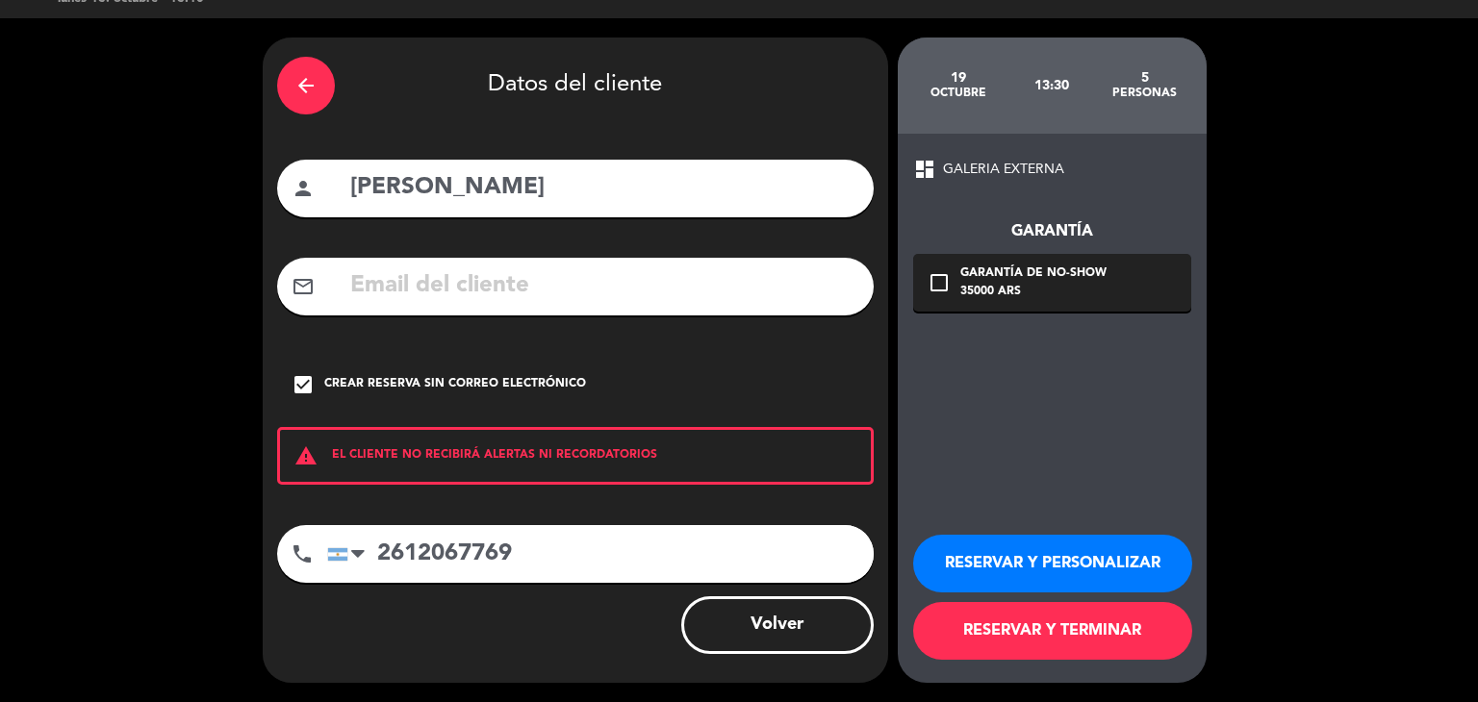
type input "2612067769"
click at [1074, 562] on button "RESERVAR Y PERSONALIZAR" at bounding box center [1052, 564] width 279 height 58
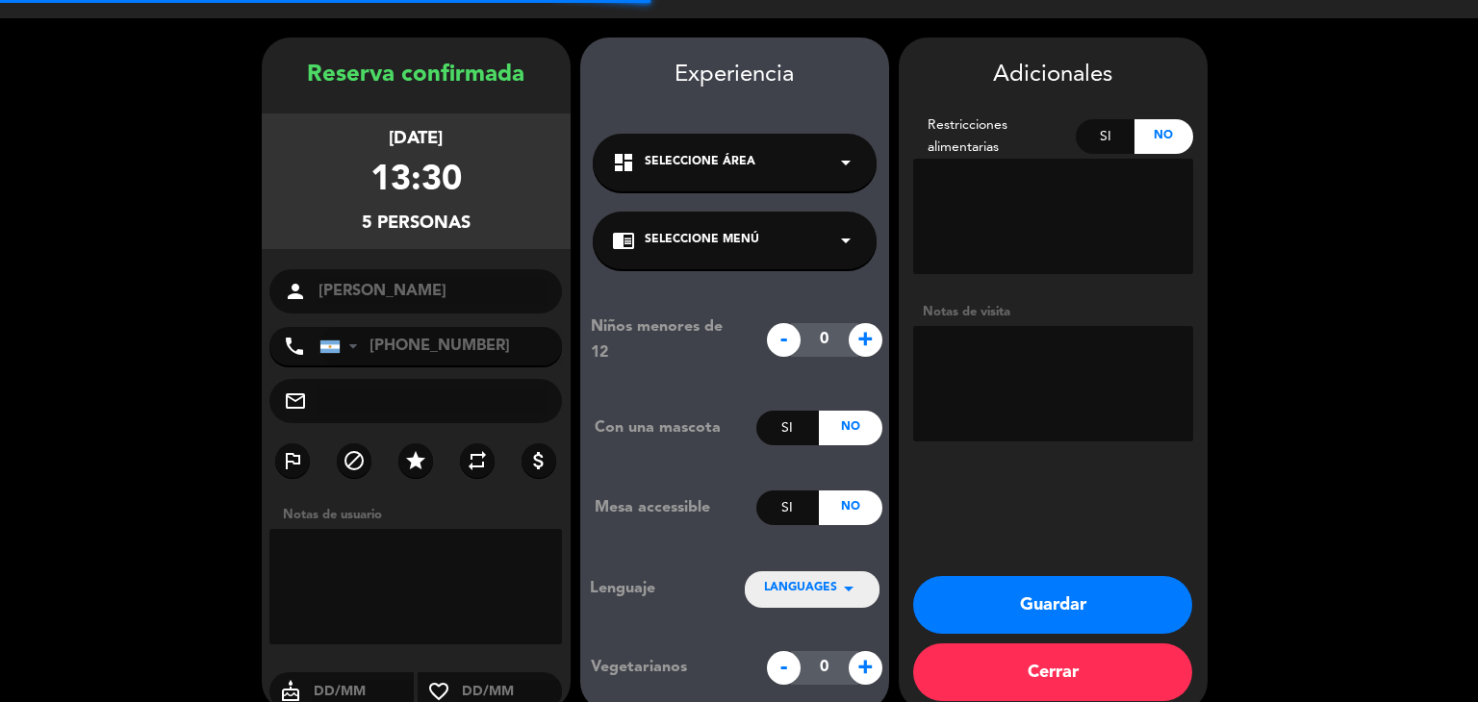
scroll to position [66, 0]
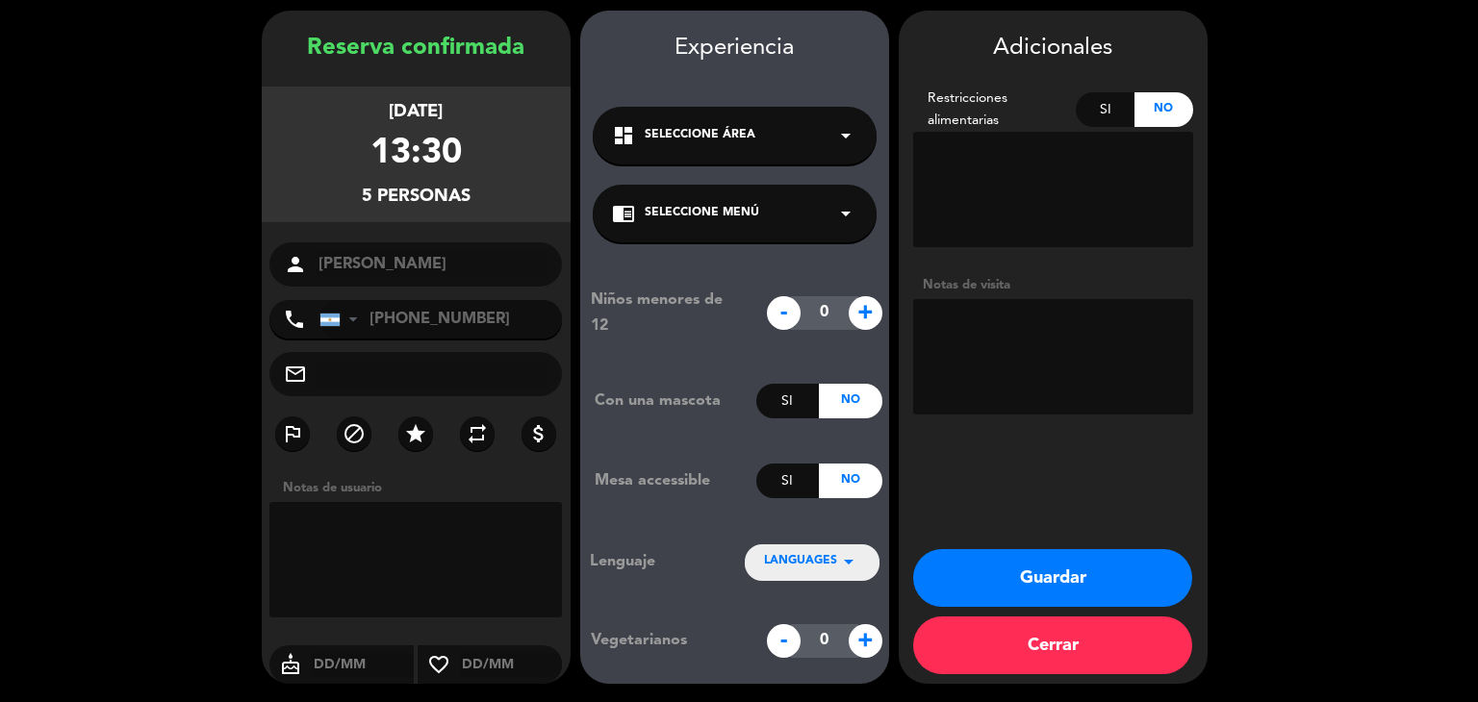
click at [842, 139] on icon "arrow_drop_down" at bounding box center [845, 135] width 23 height 23
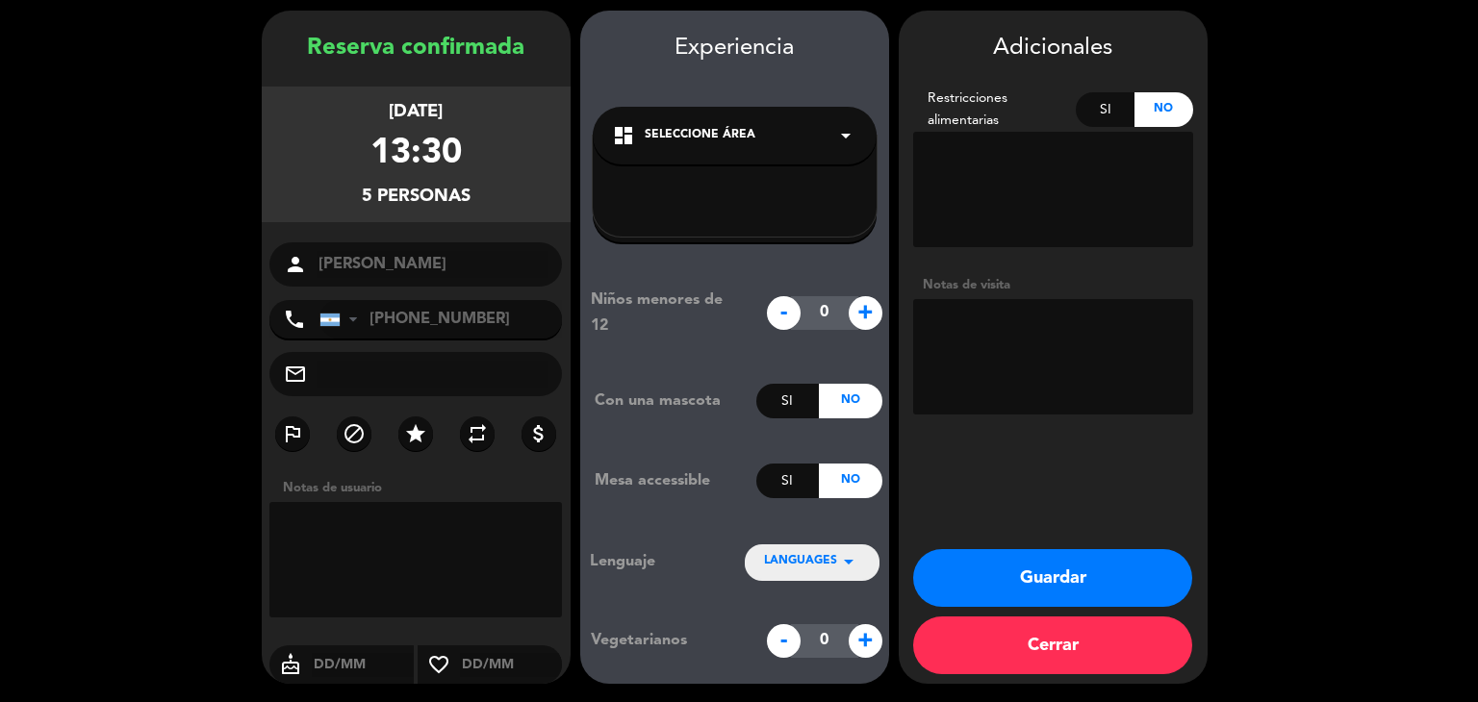
click at [842, 139] on icon "arrow_drop_down" at bounding box center [845, 135] width 23 height 23
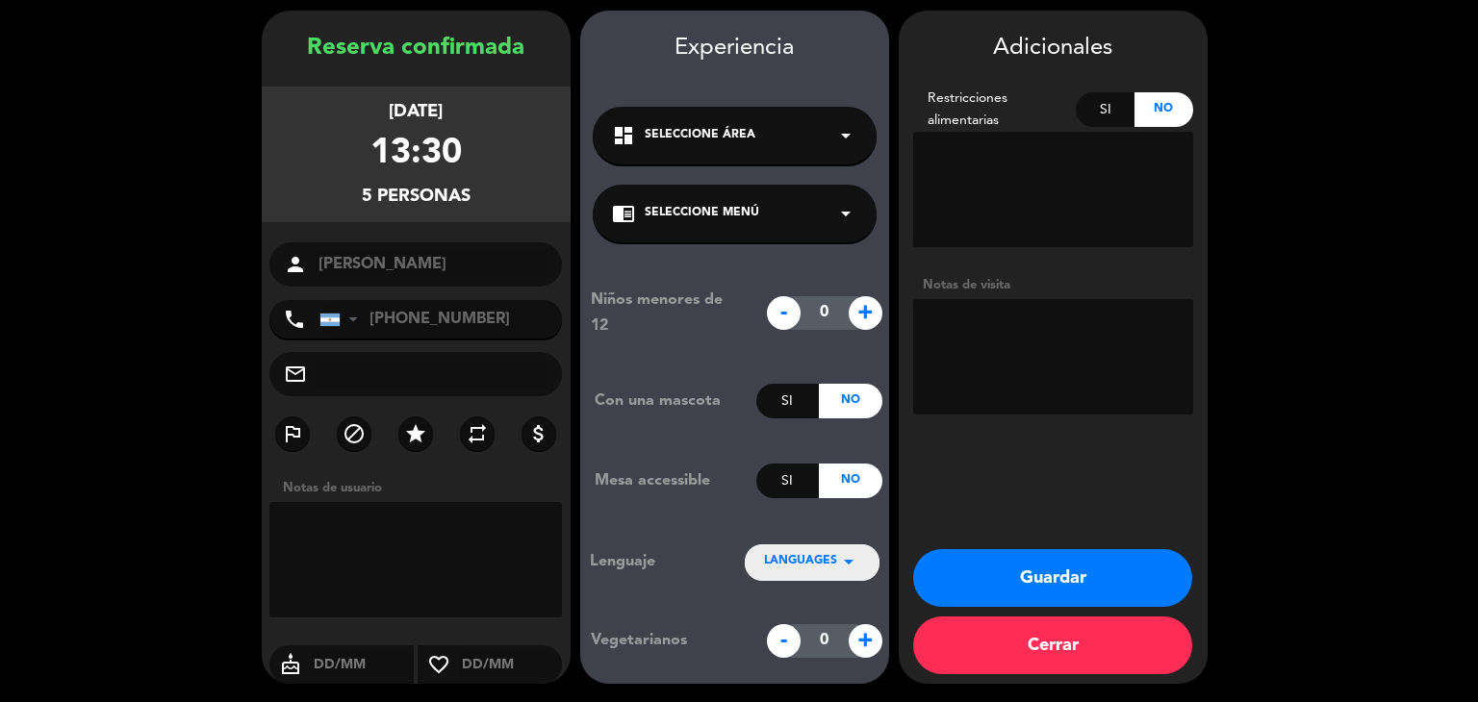
click at [856, 214] on icon "arrow_drop_down" at bounding box center [845, 213] width 23 height 23
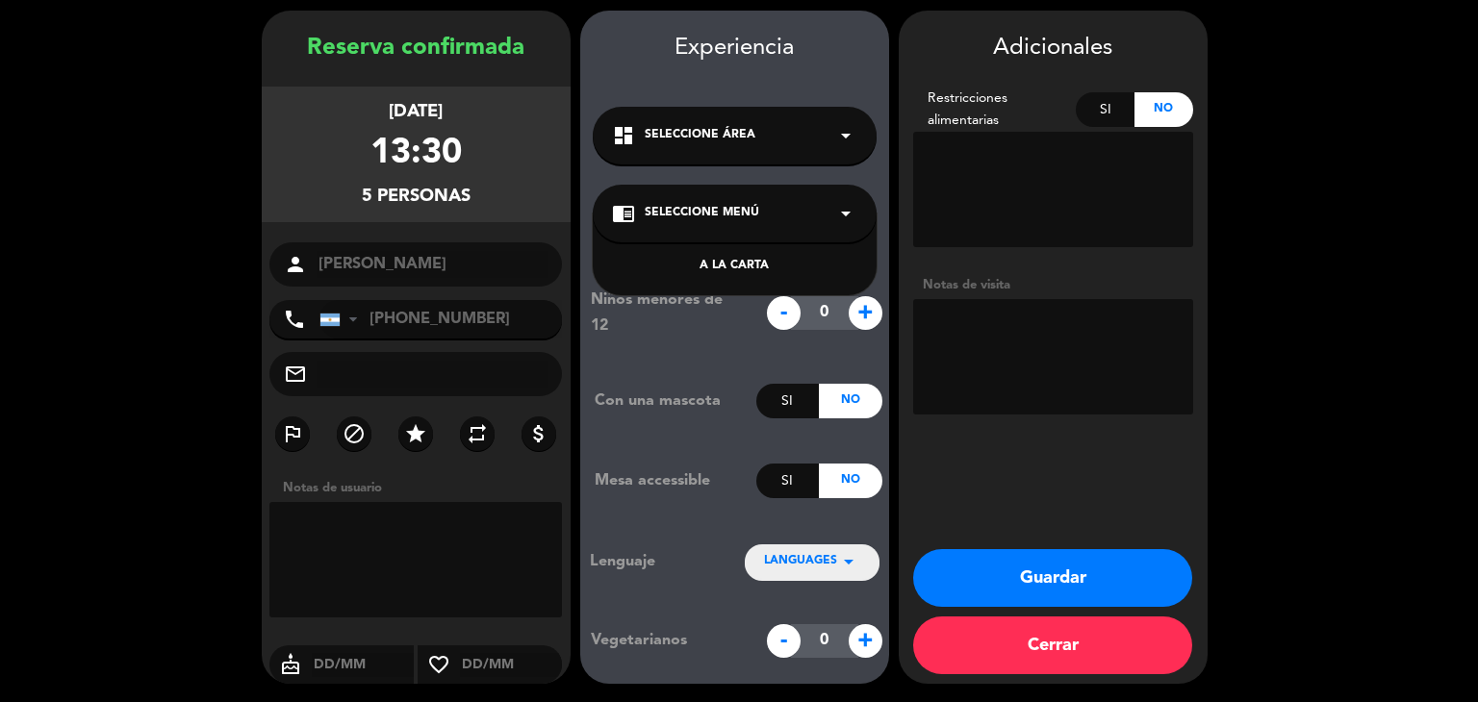
click at [856, 214] on icon "arrow_drop_down" at bounding box center [845, 213] width 23 height 23
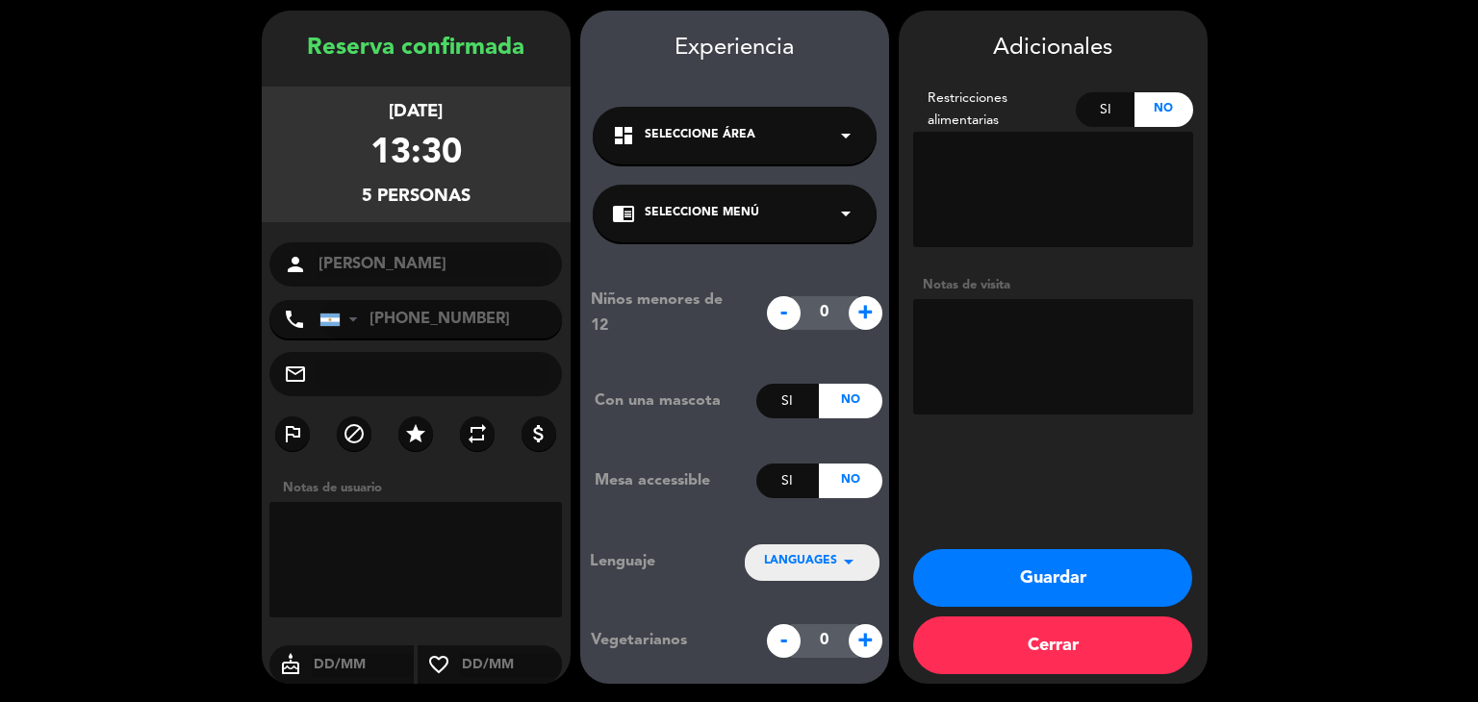
click at [1028, 576] on button "Guardar" at bounding box center [1052, 578] width 279 height 58
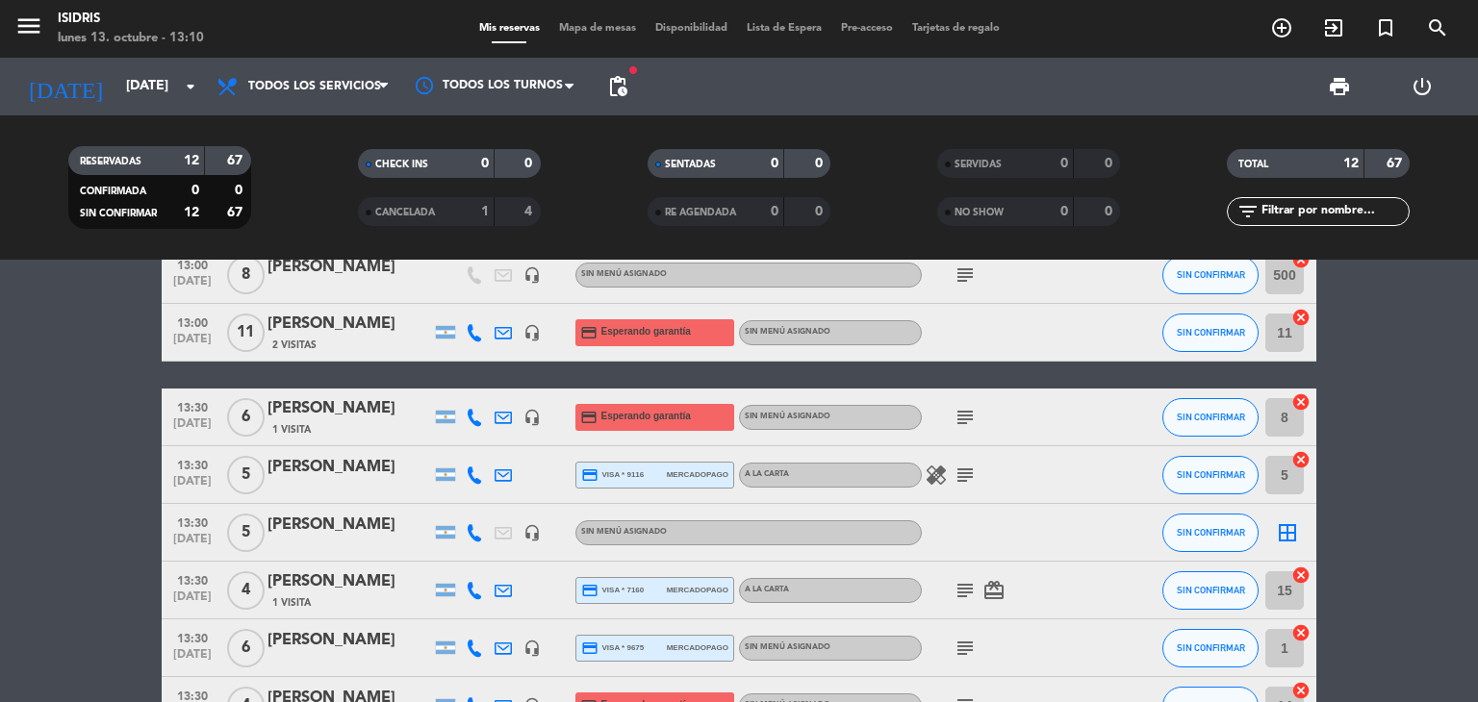
scroll to position [385, 0]
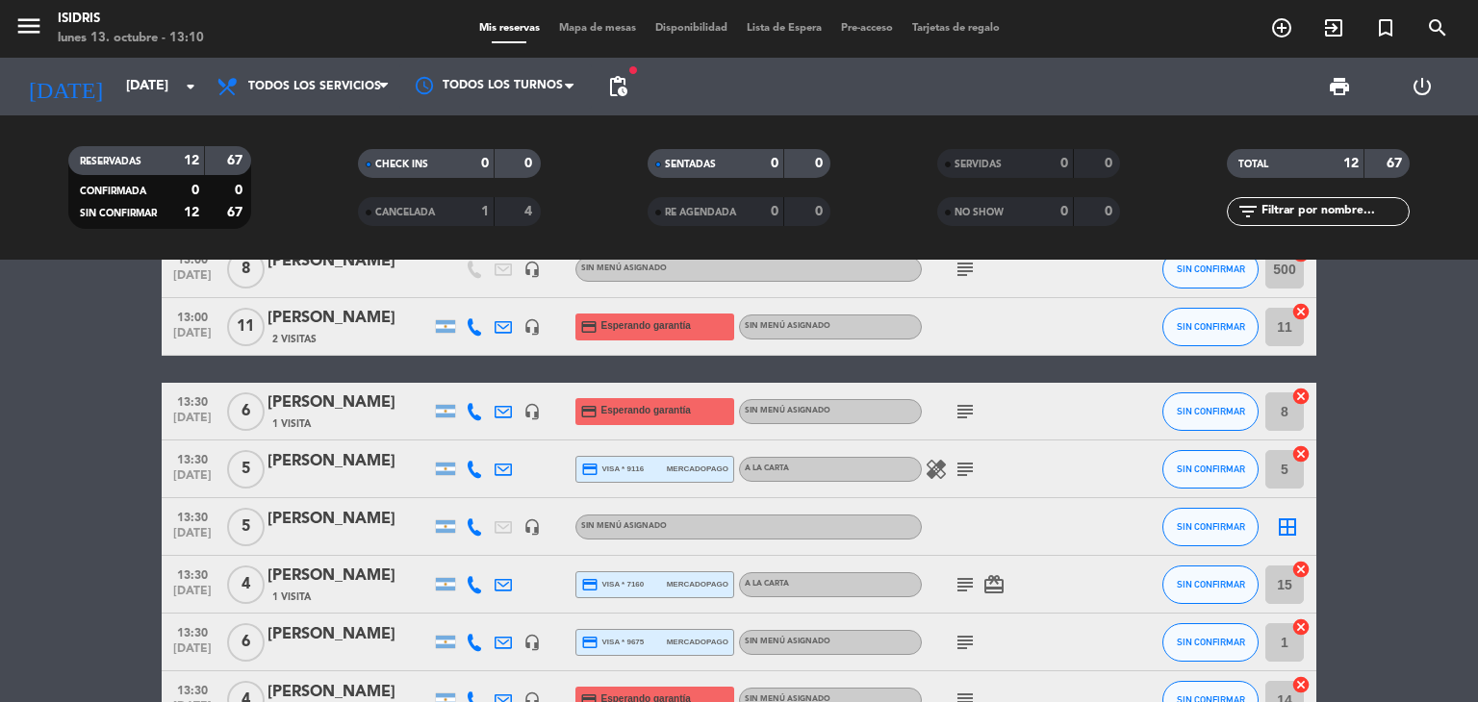
click at [319, 534] on div at bounding box center [349, 539] width 164 height 15
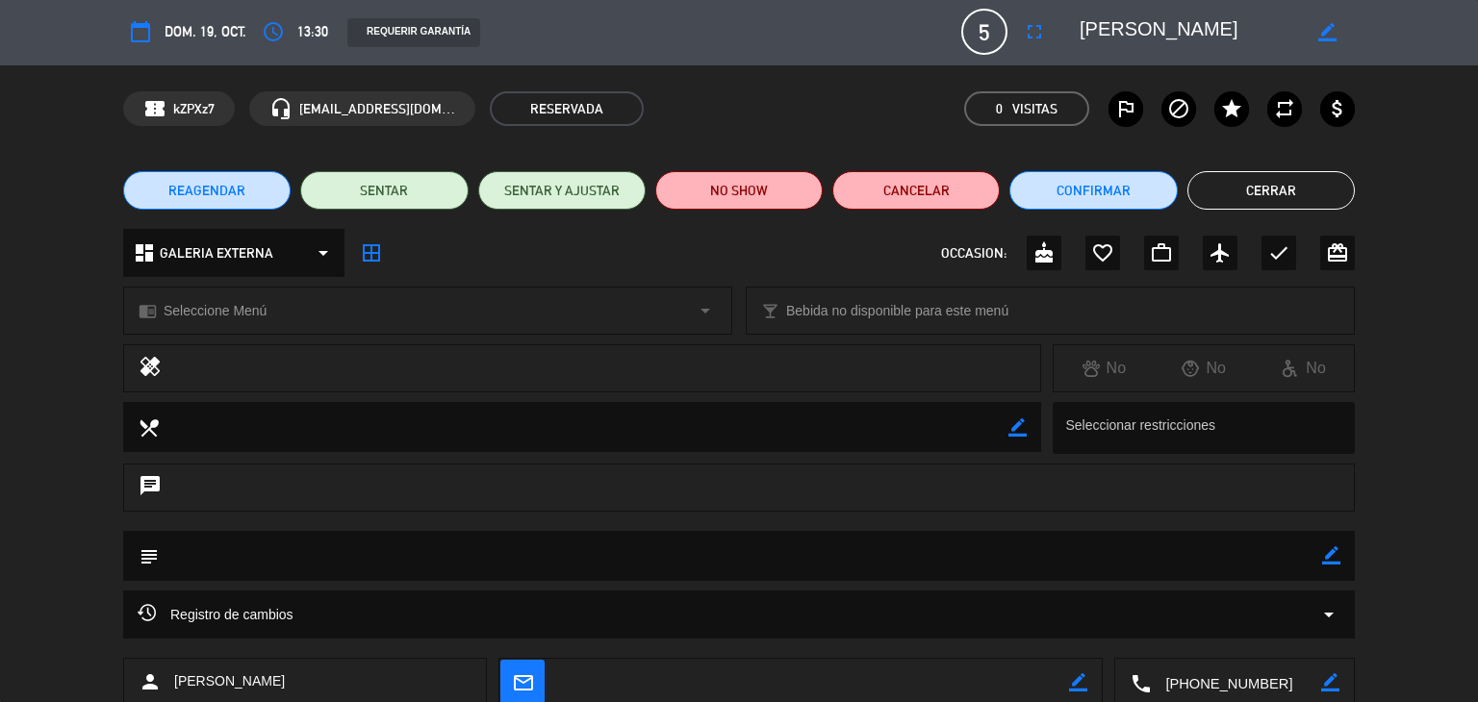
scroll to position [0, 0]
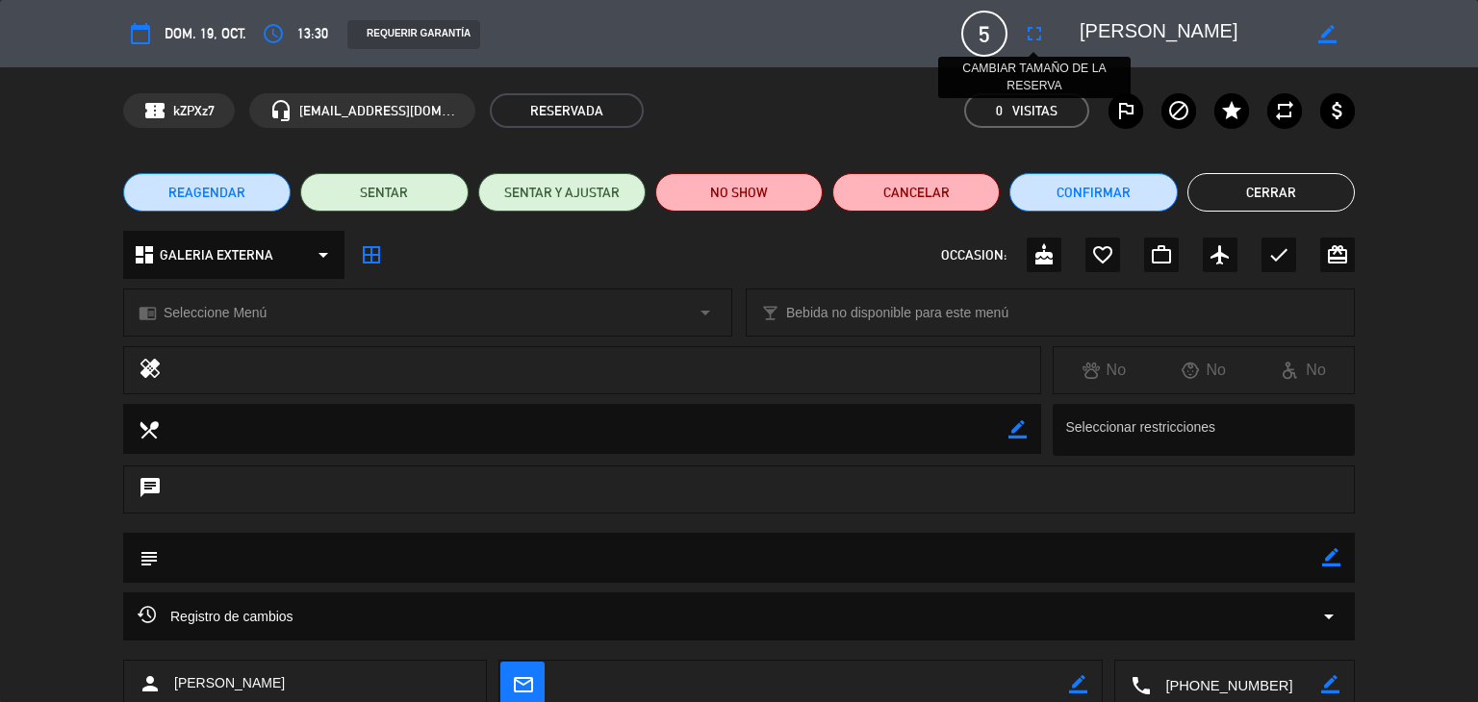
click at [1039, 37] on icon "fullscreen" at bounding box center [1034, 33] width 23 height 23
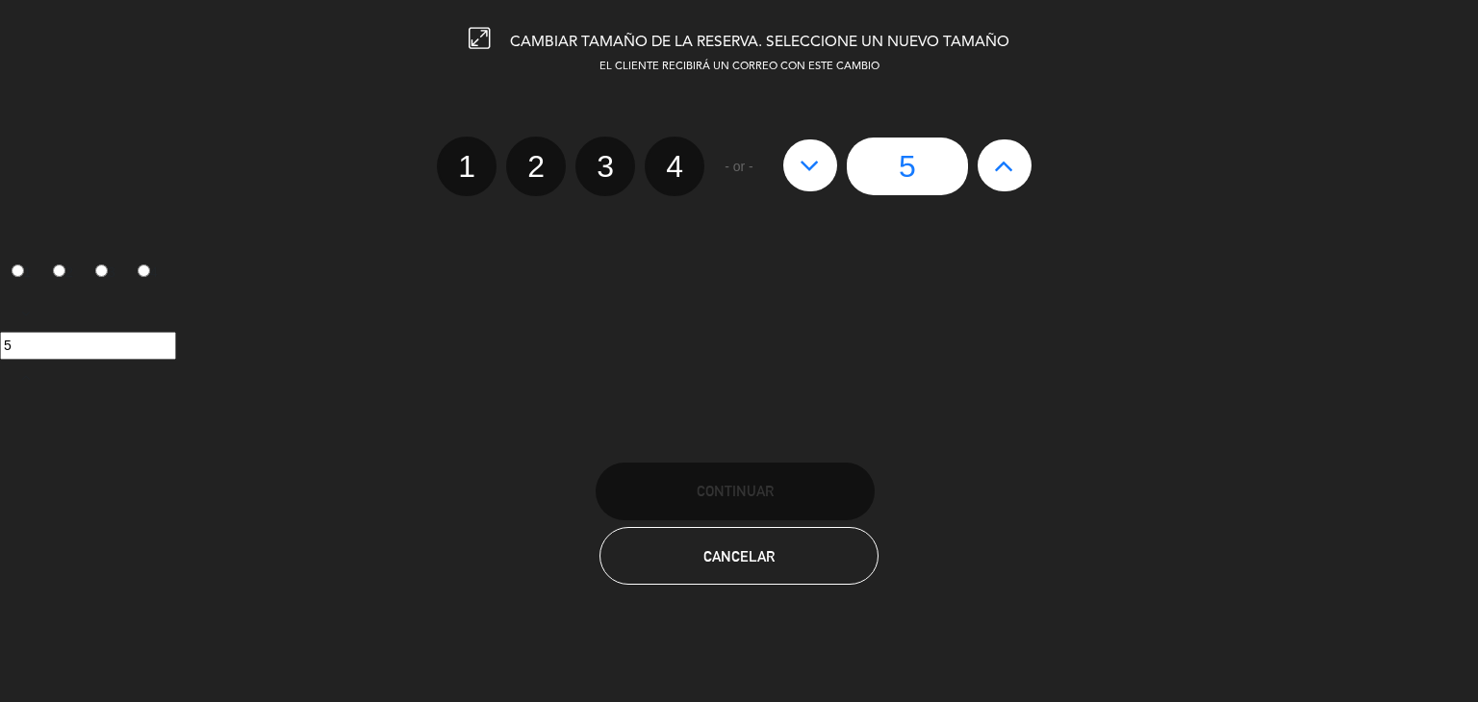
click at [997, 166] on icon at bounding box center [1004, 165] width 20 height 31
type input "6"
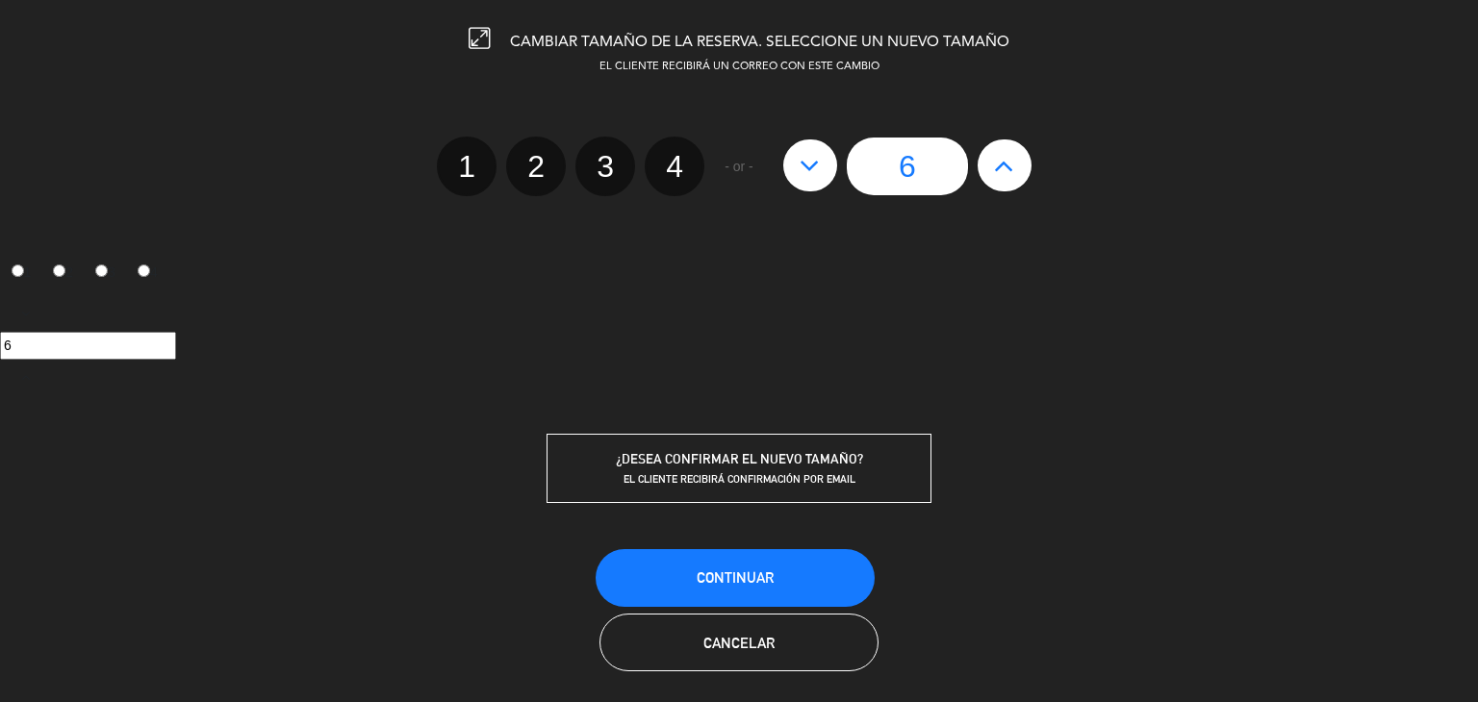
click at [997, 166] on icon at bounding box center [1004, 165] width 20 height 31
type input "7"
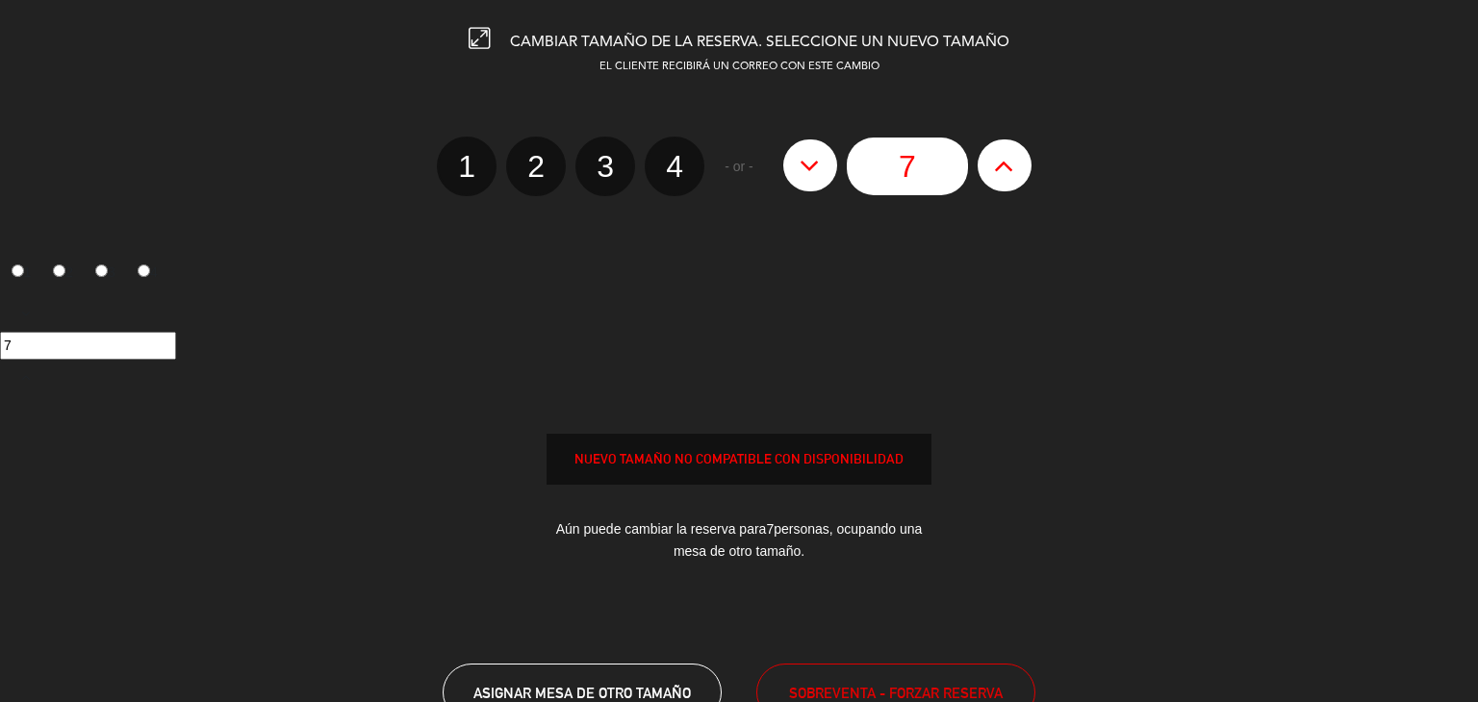
click at [812, 171] on icon at bounding box center [810, 165] width 20 height 31
type input "6"
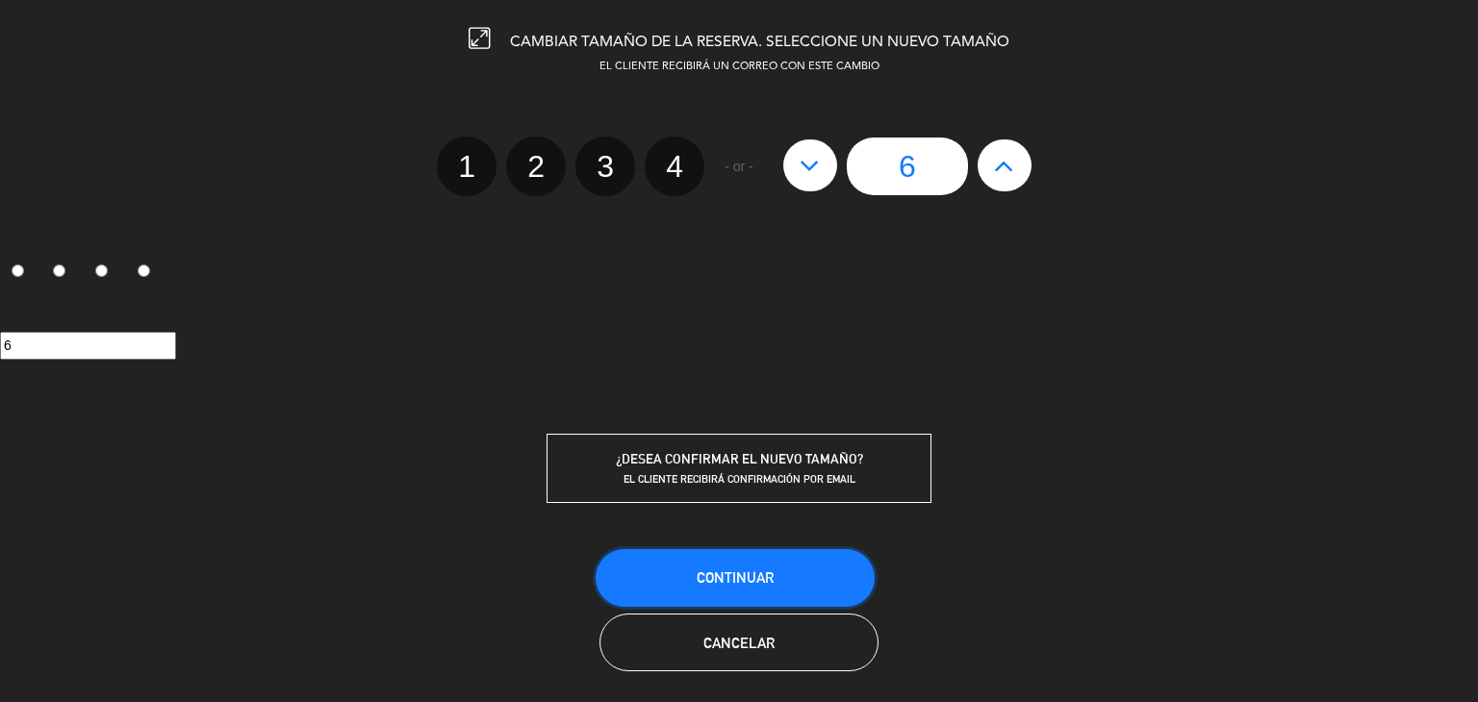
click at [758, 572] on span "Continuar" at bounding box center [735, 578] width 77 height 16
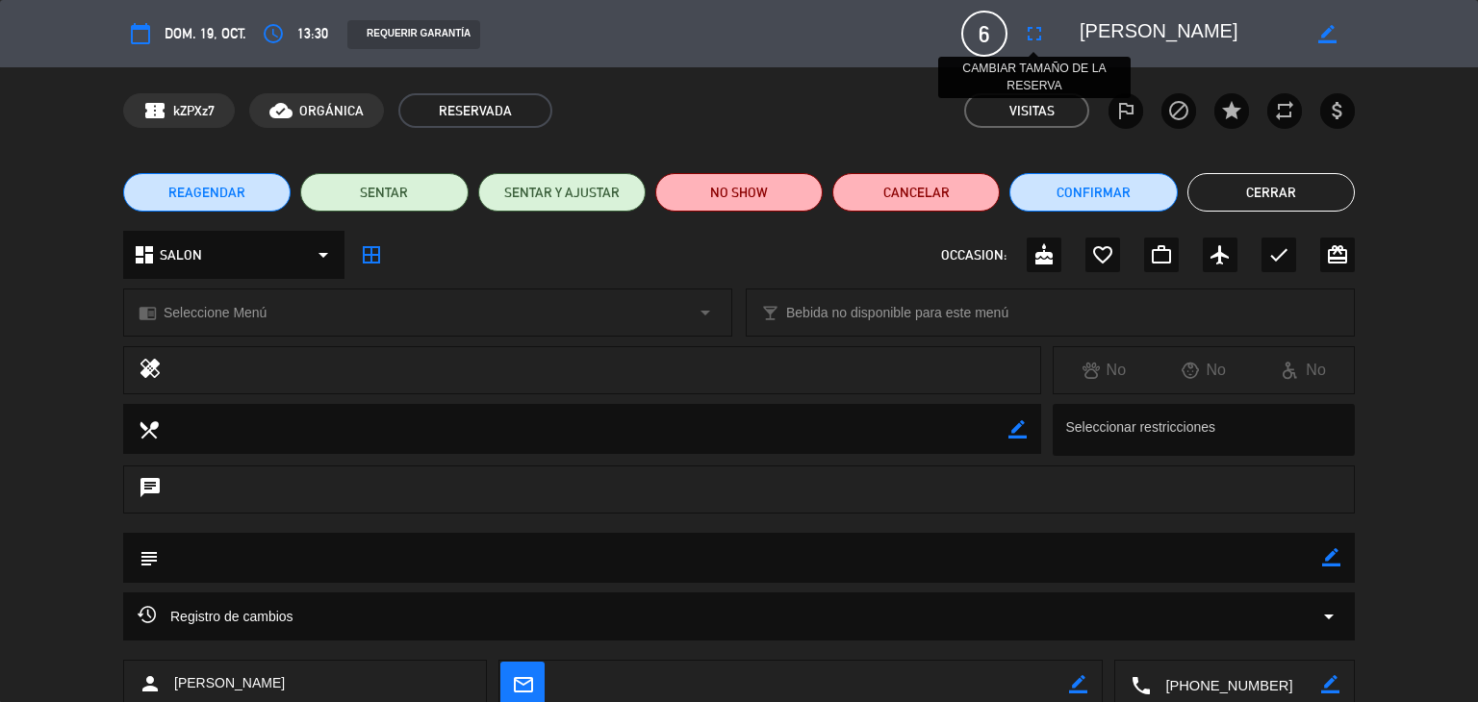
click at [1035, 35] on icon "fullscreen" at bounding box center [1034, 33] width 23 height 23
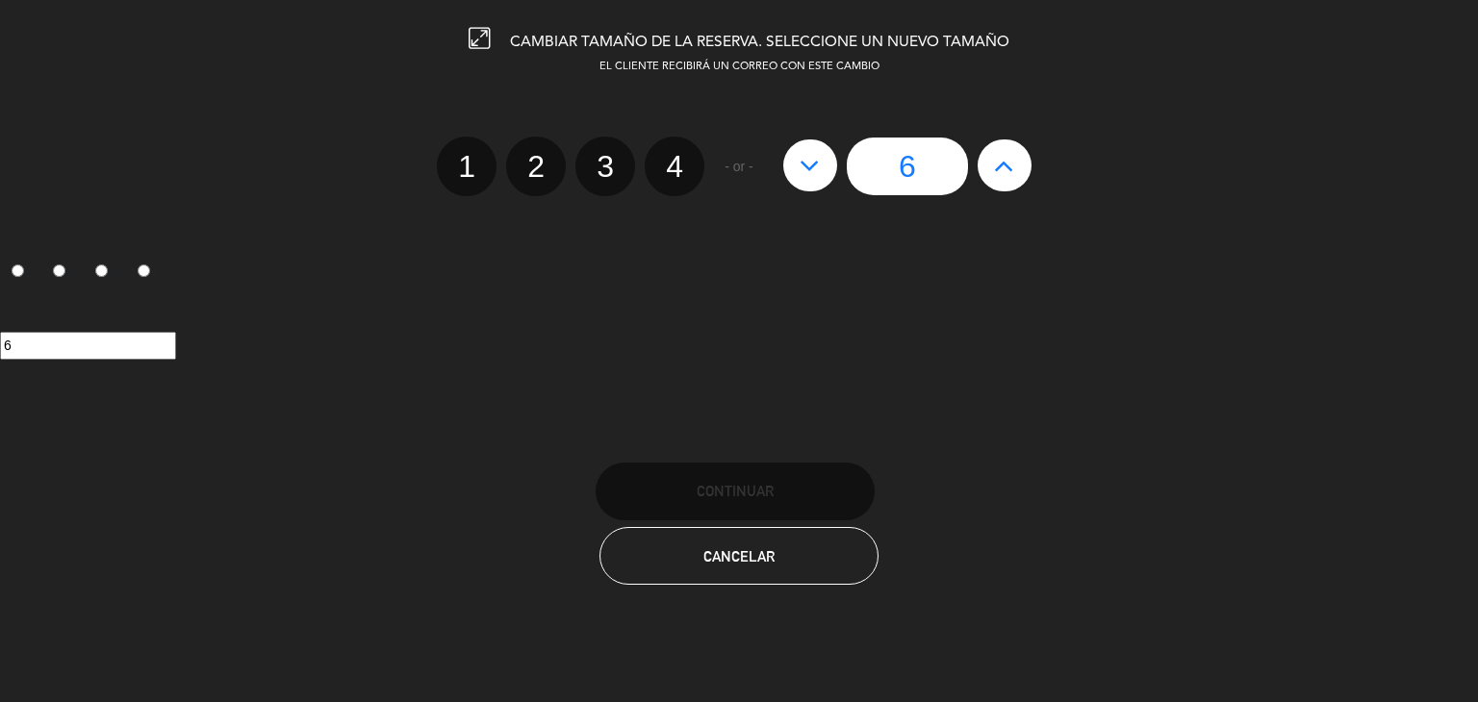
click at [1009, 176] on icon at bounding box center [1004, 165] width 20 height 31
type input "7"
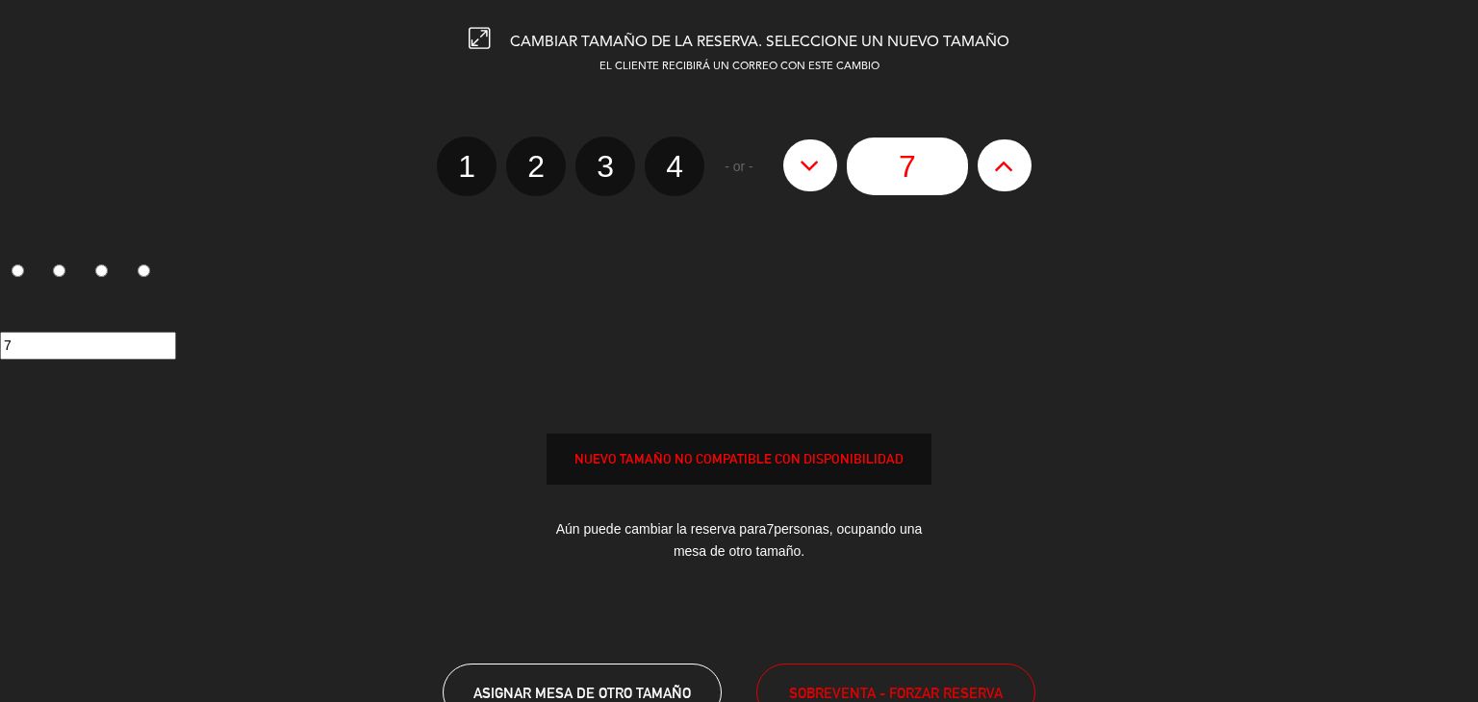
click at [812, 168] on icon at bounding box center [810, 165] width 20 height 31
type input "6"
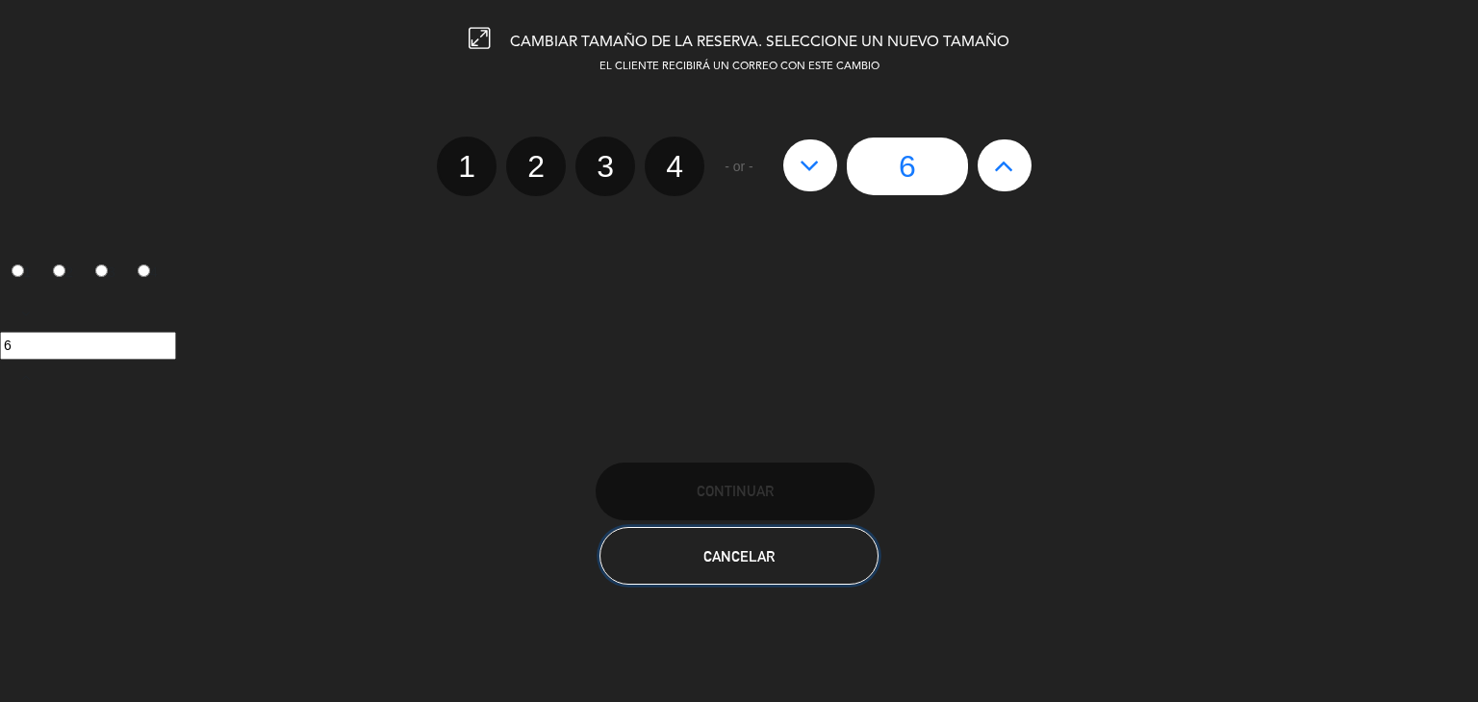
click at [735, 537] on button "Cancelar" at bounding box center [738, 556] width 279 height 58
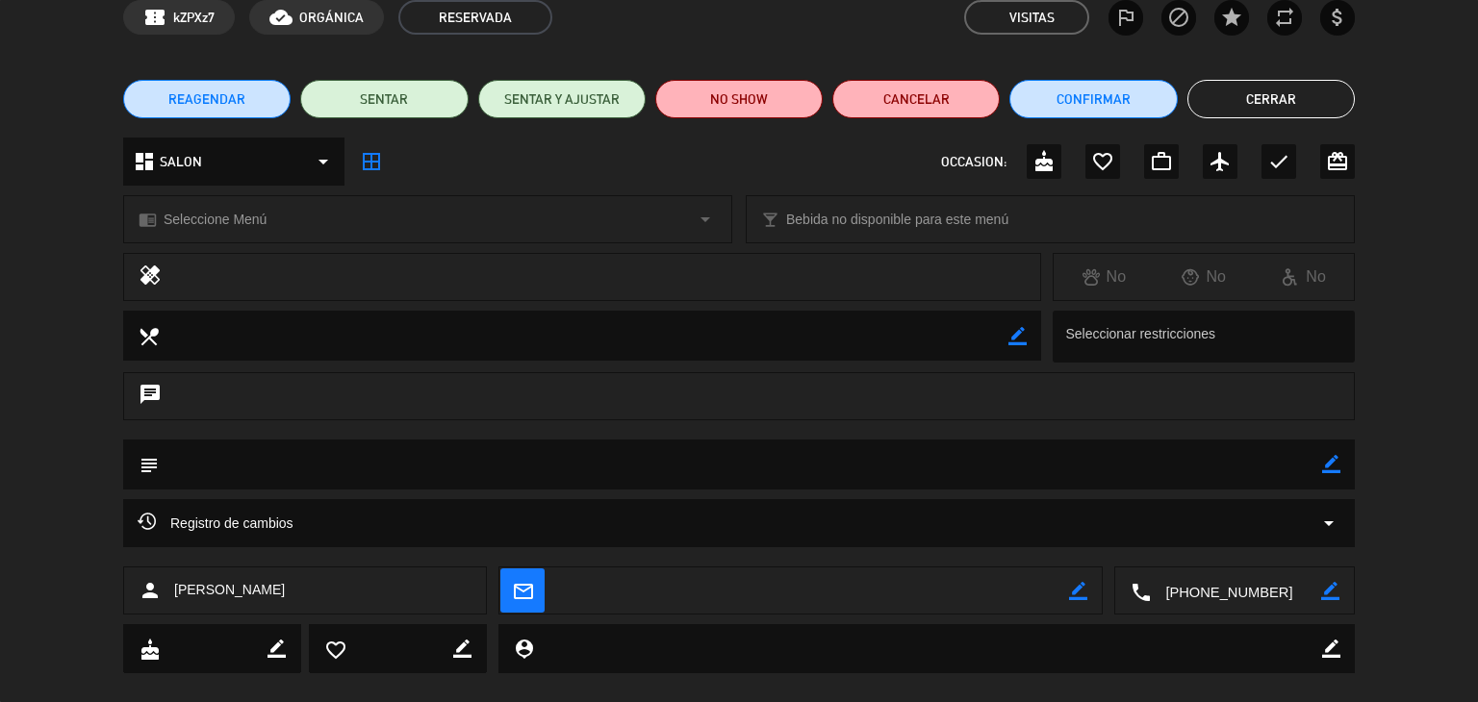
scroll to position [96, 0]
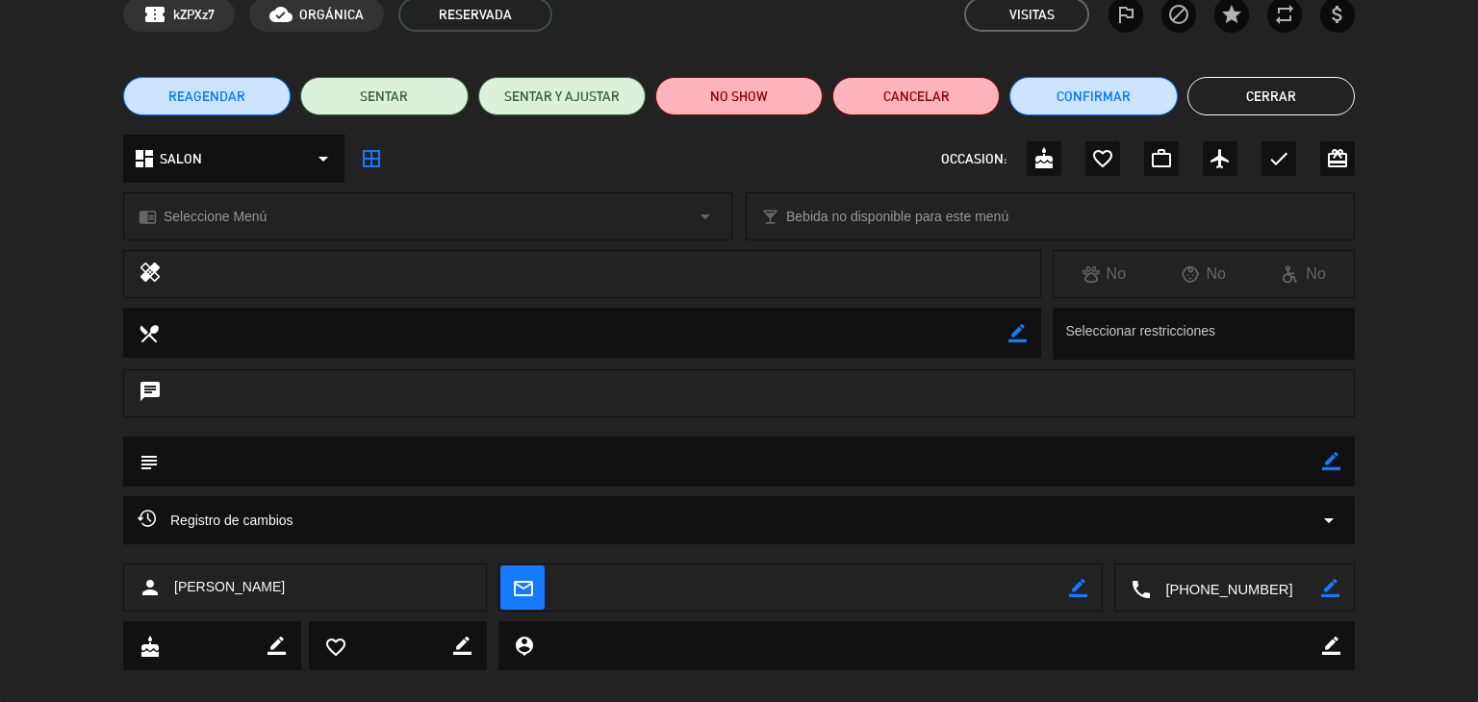
click at [326, 463] on textarea at bounding box center [740, 461] width 1163 height 49
click at [1328, 458] on icon "border_color" at bounding box center [1331, 461] width 18 height 18
click at [283, 457] on textarea at bounding box center [740, 461] width 1163 height 49
type textarea "E"
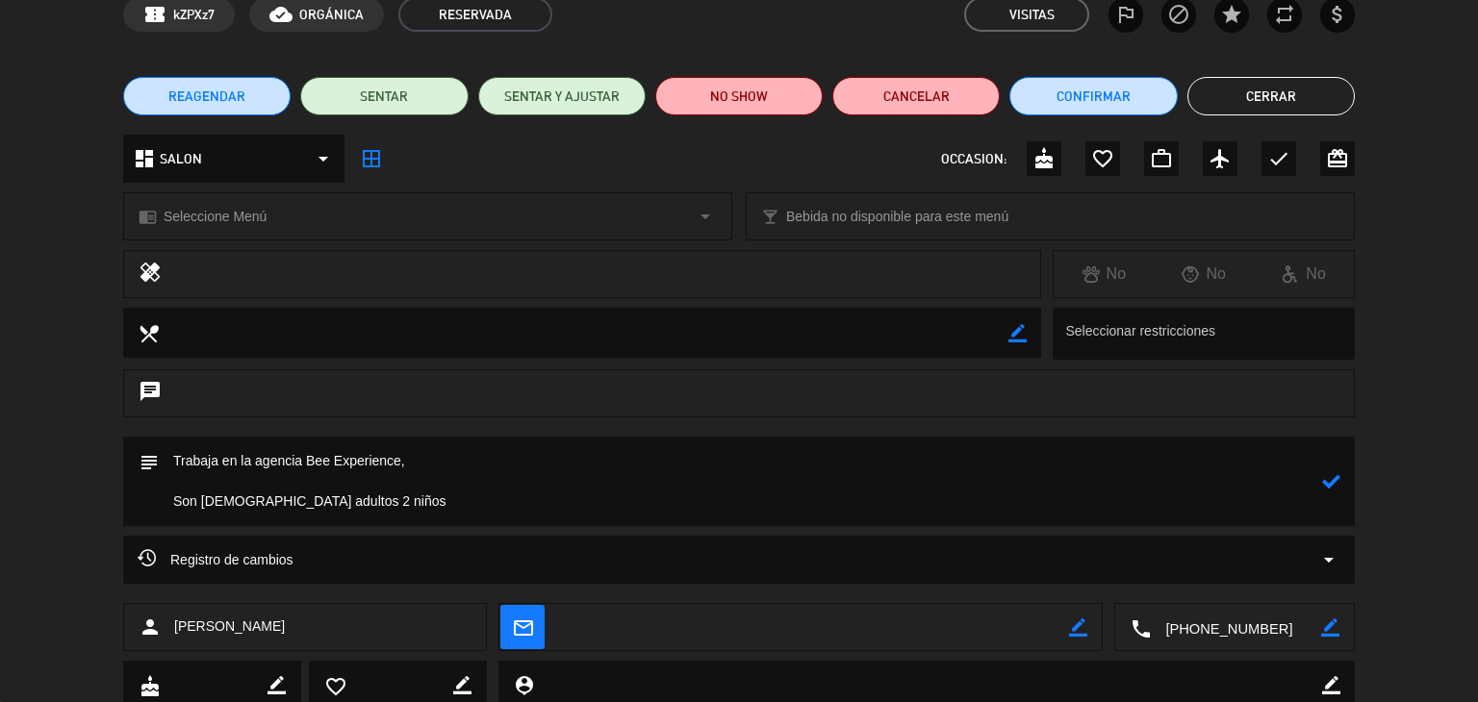
click at [368, 500] on textarea at bounding box center [740, 481] width 1163 height 89
paste textarea "5 adultos, 2 niños (3 y 6 años) y un bebé (1 año)"
click at [304, 493] on textarea at bounding box center [740, 481] width 1163 height 89
click at [508, 495] on textarea at bounding box center [740, 481] width 1163 height 89
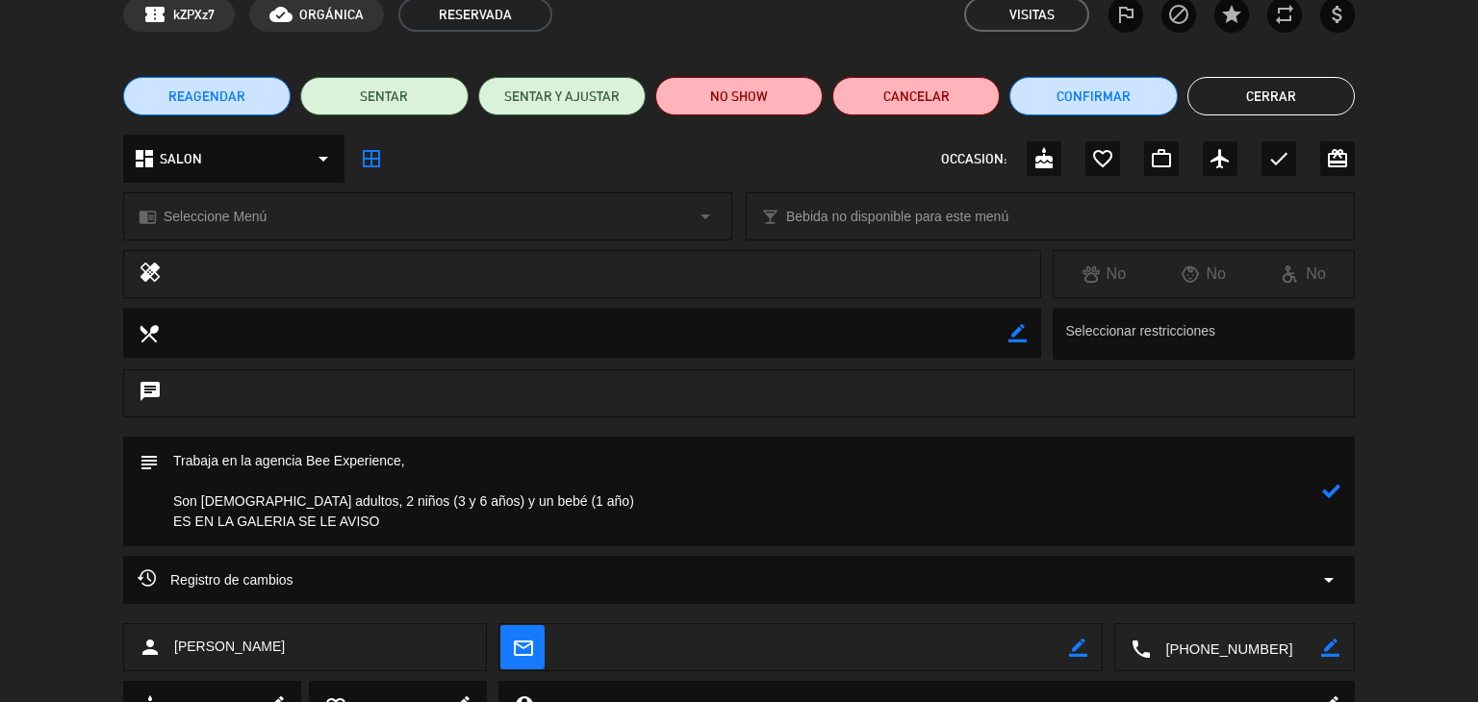
click at [395, 532] on textarea at bounding box center [740, 492] width 1163 height 110
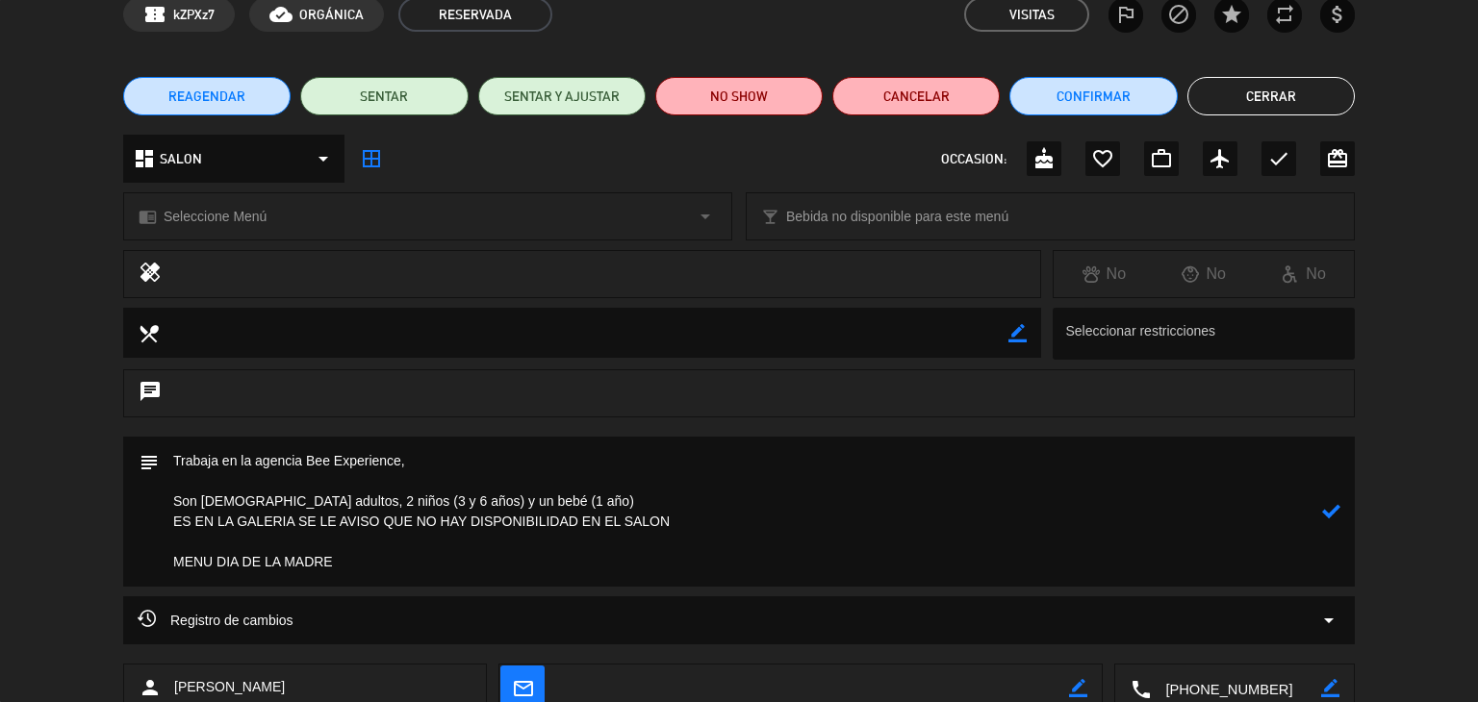
click at [1328, 508] on icon at bounding box center [1331, 511] width 18 height 18
click at [529, 495] on textarea at bounding box center [740, 512] width 1163 height 150
drag, startPoint x: 494, startPoint y: 498, endPoint x: 1242, endPoint y: 500, distance: 748.5
click at [1242, 500] on textarea at bounding box center [740, 512] width 1163 height 150
click at [1330, 509] on icon "border_color" at bounding box center [1331, 511] width 18 height 18
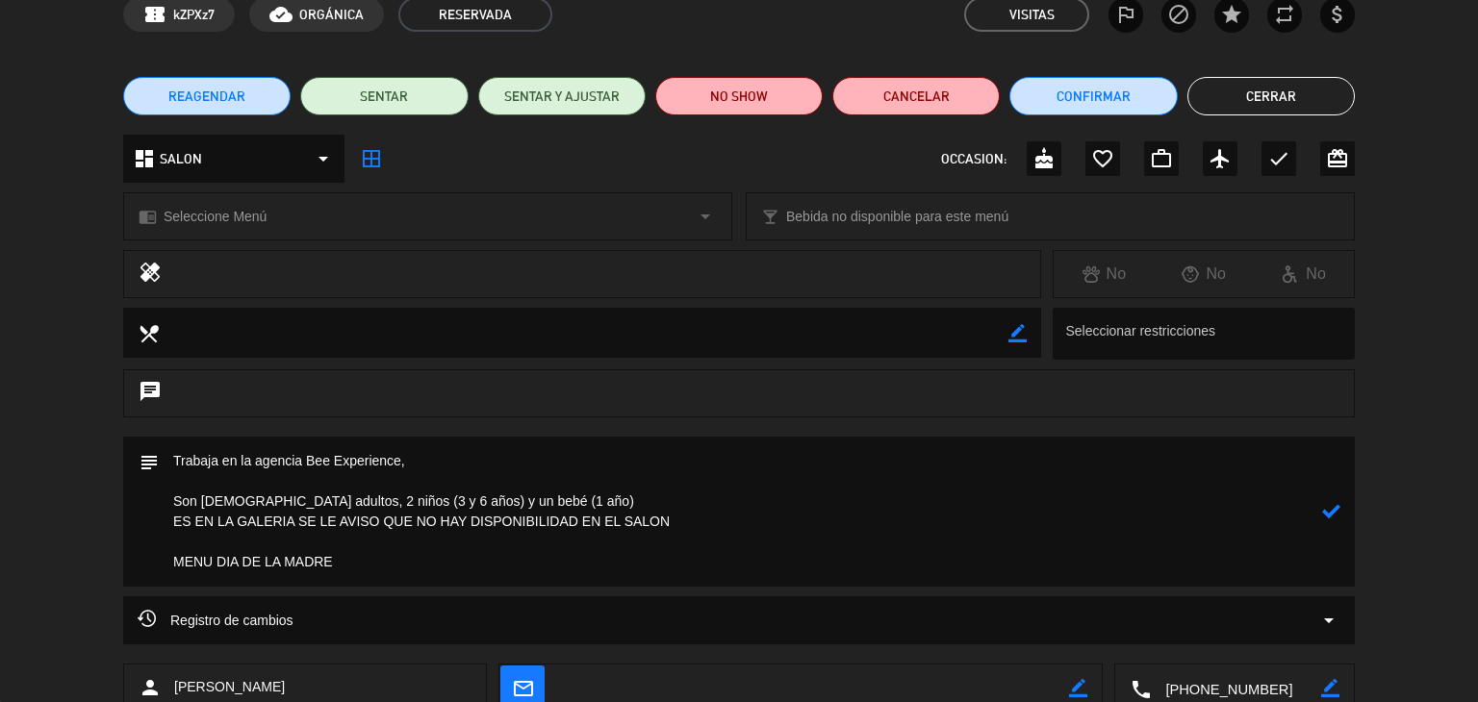
click at [525, 497] on textarea at bounding box center [740, 512] width 1163 height 150
type textarea "Trabaja en la agencia Bee Experience, Son [DEMOGRAPHIC_DATA] adultos, 2 niños (…"
click at [1326, 508] on icon at bounding box center [1331, 511] width 18 height 18
click at [1294, 105] on button "Cerrar" at bounding box center [1270, 96] width 167 height 38
